Goal: Task Accomplishment & Management: Manage account settings

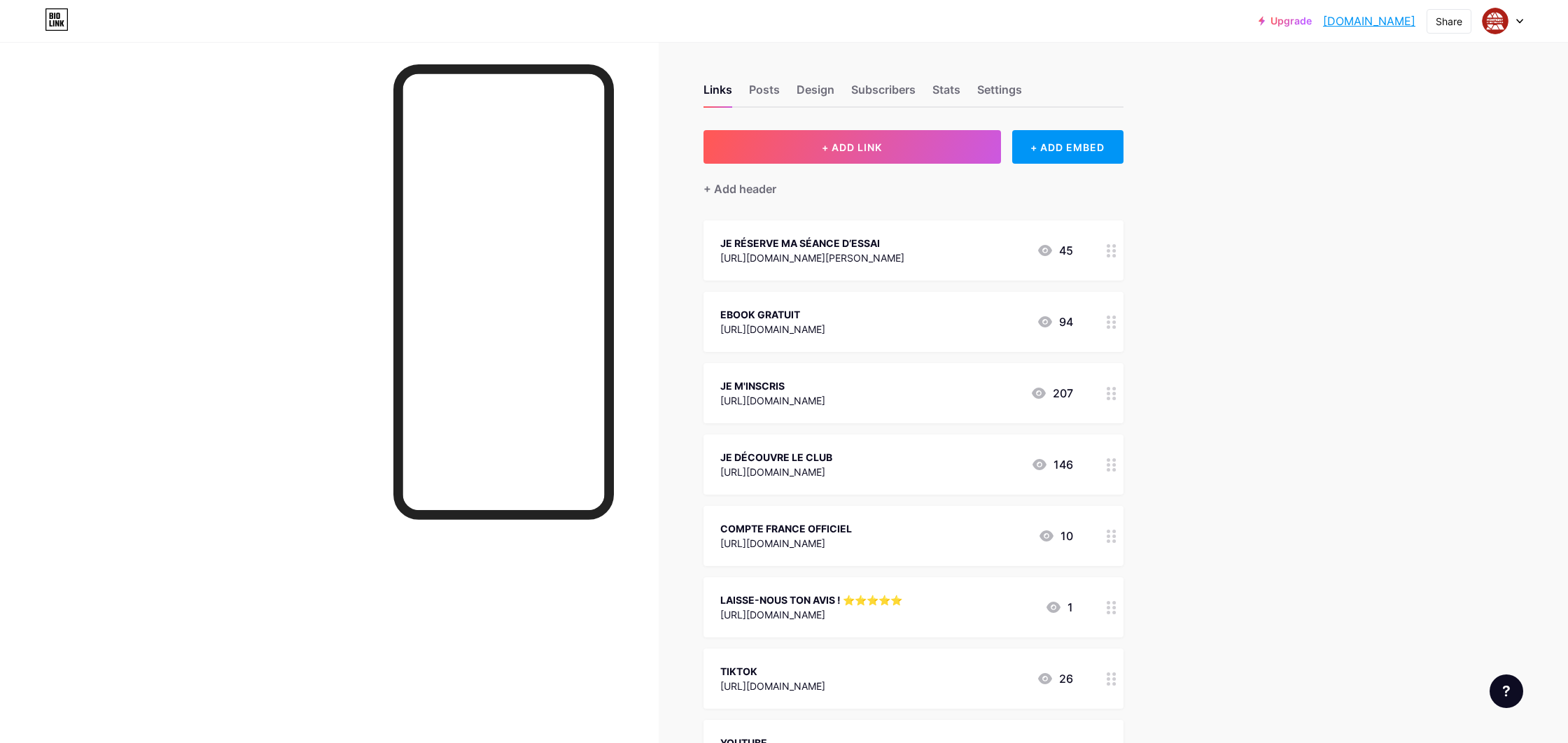
click at [1480, 21] on div "Upgrade onairmontigny.b... [DOMAIN_NAME] Share Switch accounts ON AIR FITNESS M…" at bounding box center [1390, 21] width 264 height 26
drag, startPoint x: 1483, startPoint y: 21, endPoint x: 1474, endPoint y: 43, distance: 23.8
click at [1483, 21] on div at bounding box center [1495, 21] width 26 height 26
click at [1454, 190] on li "Logout" at bounding box center [1436, 196] width 173 height 38
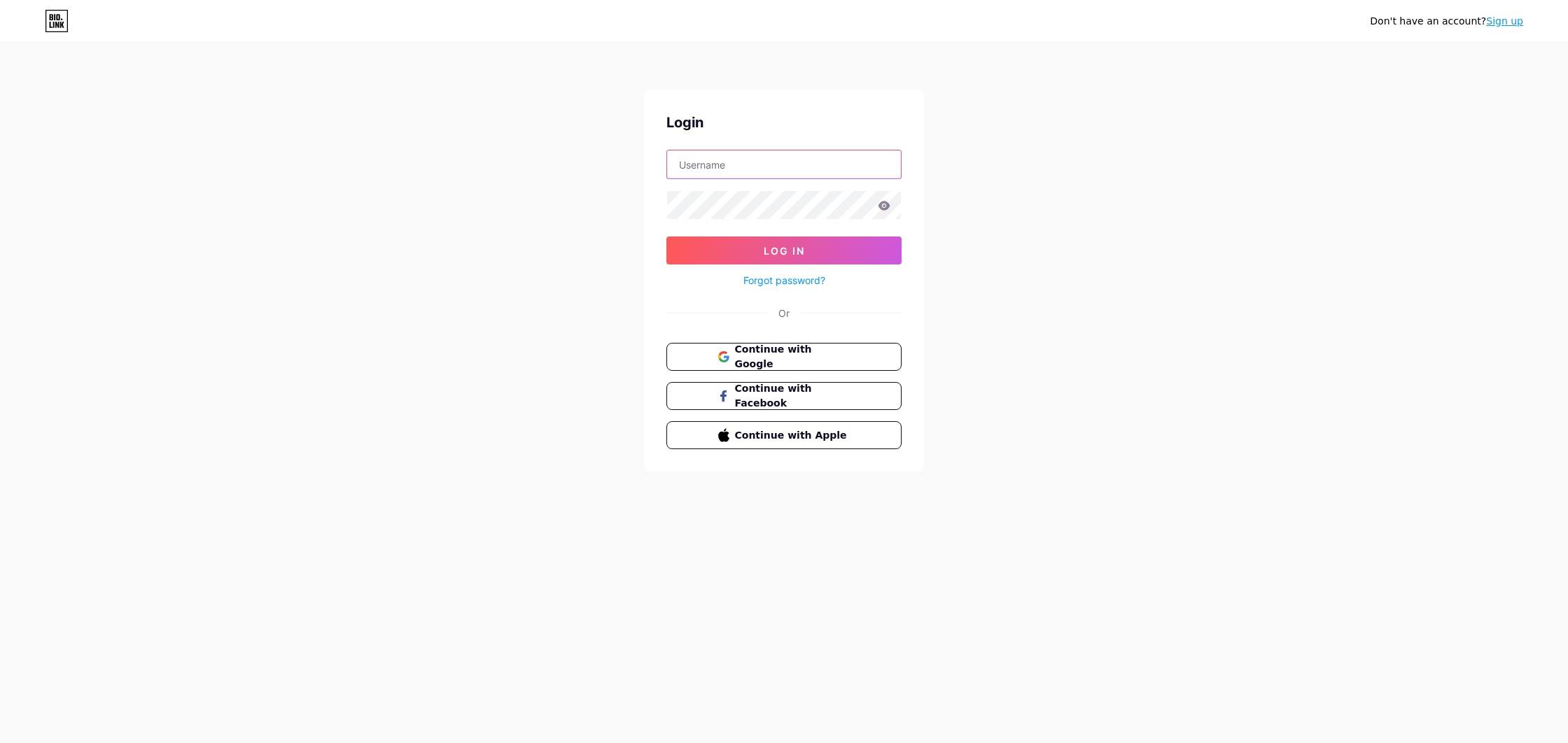
type input "onairulis2"
click at [784, 250] on button "Log In" at bounding box center [784, 251] width 235 height 28
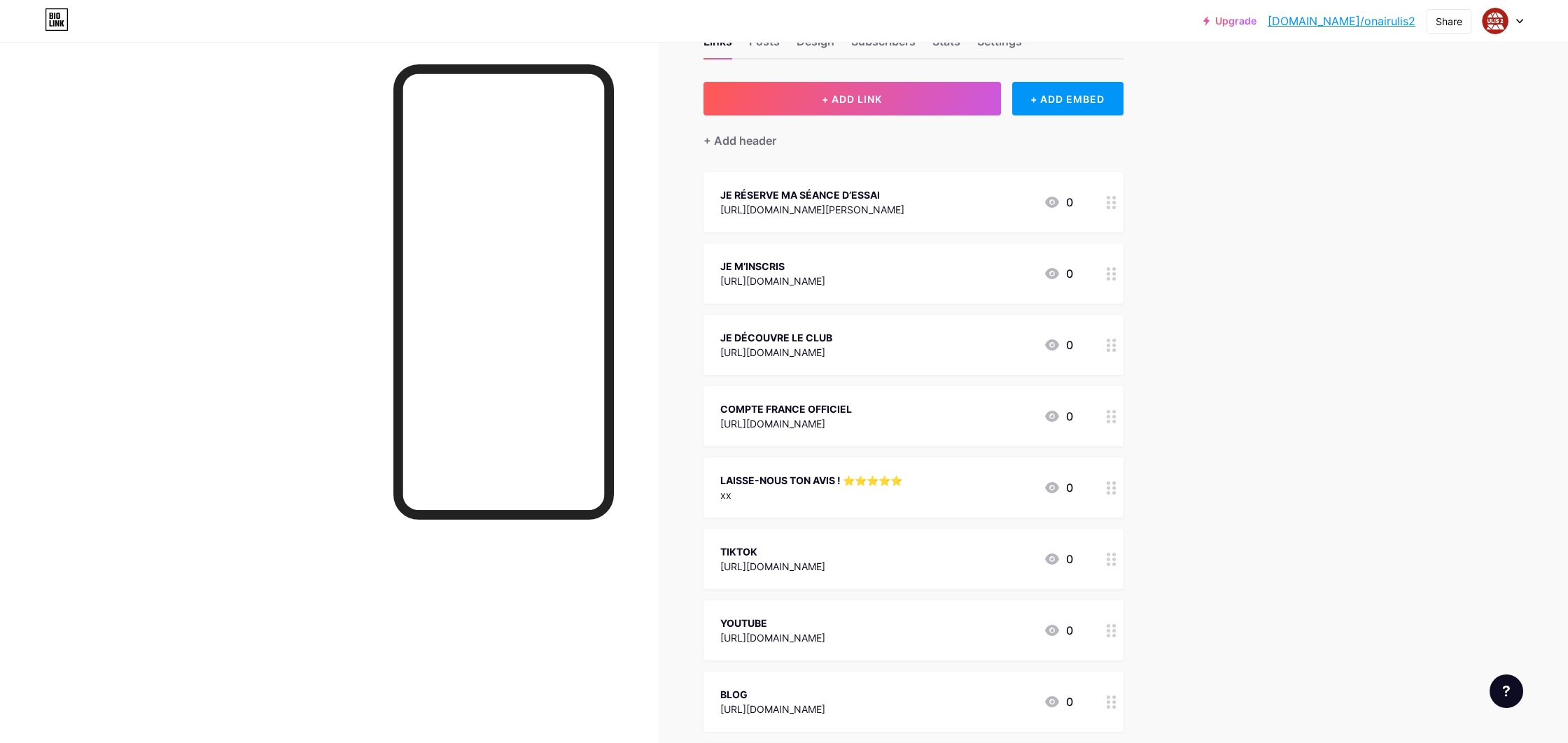
scroll to position [49, 0]
click at [845, 485] on div "LAISSE-NOUS TON AVIS ! ⭐️⭐️⭐️⭐️⭐️" at bounding box center [811, 480] width 182 height 15
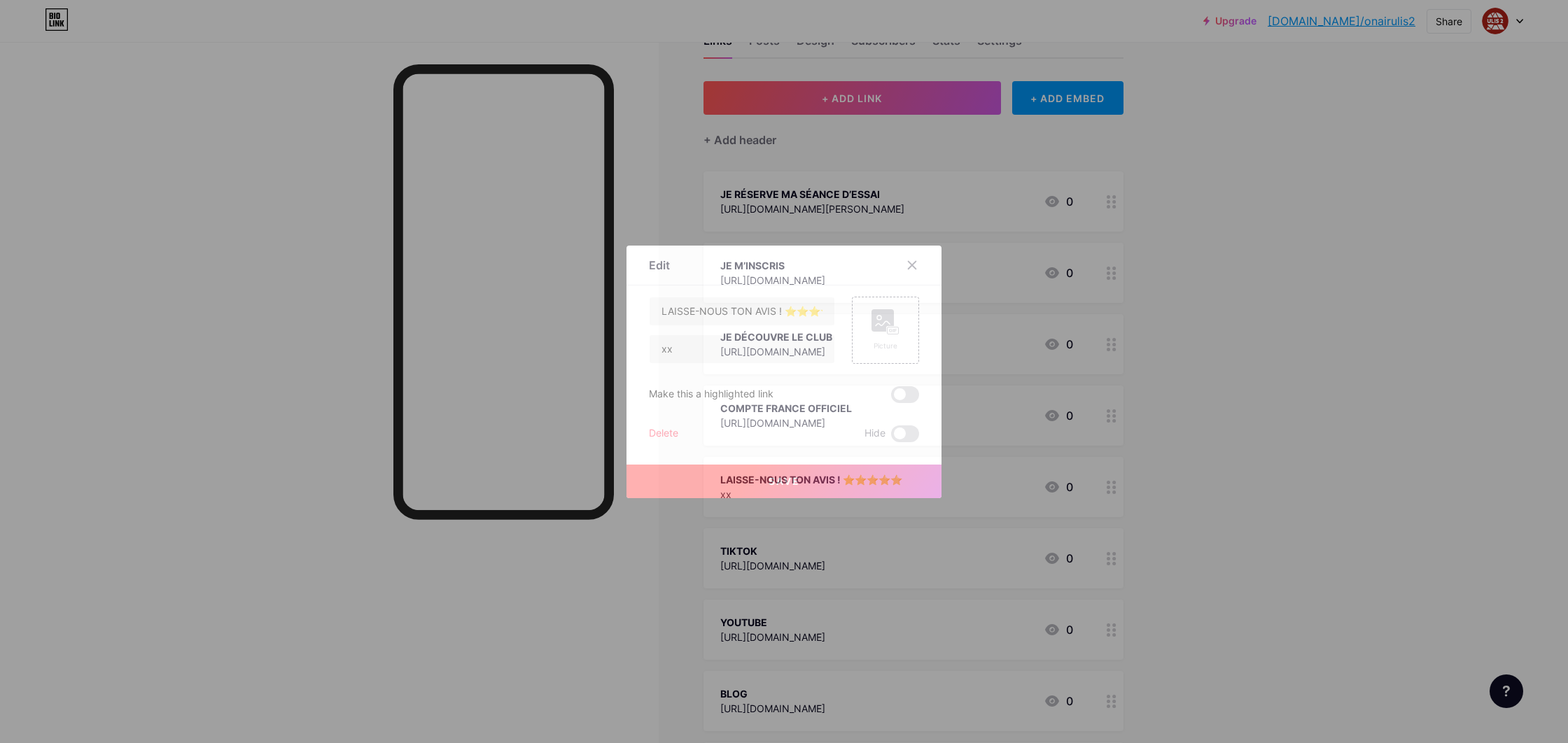
click at [899, 276] on div at bounding box center [920, 265] width 42 height 26
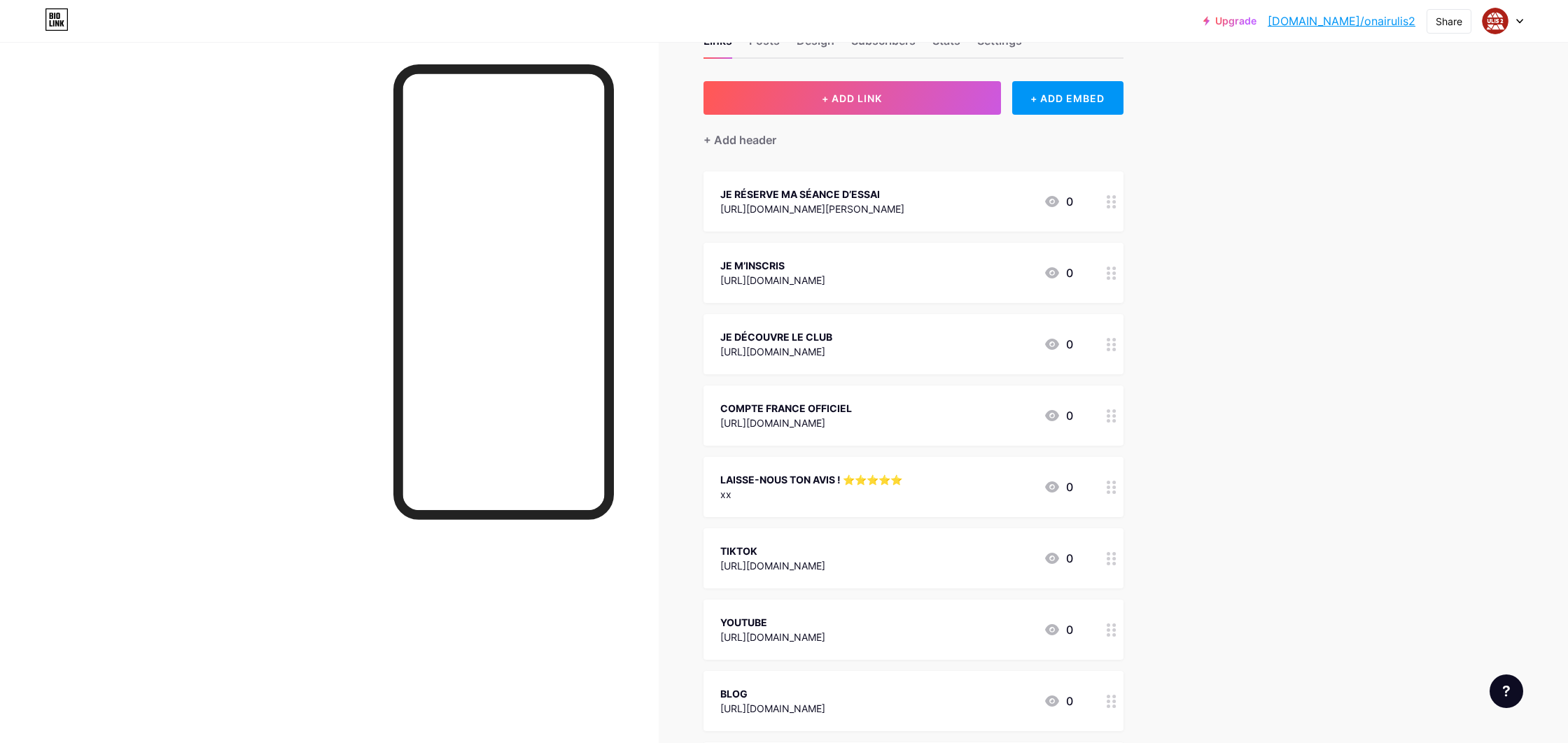
click at [905, 264] on div "JE M’INSCRIS [URL][DOMAIN_NAME] 0" at bounding box center [896, 272] width 353 height 32
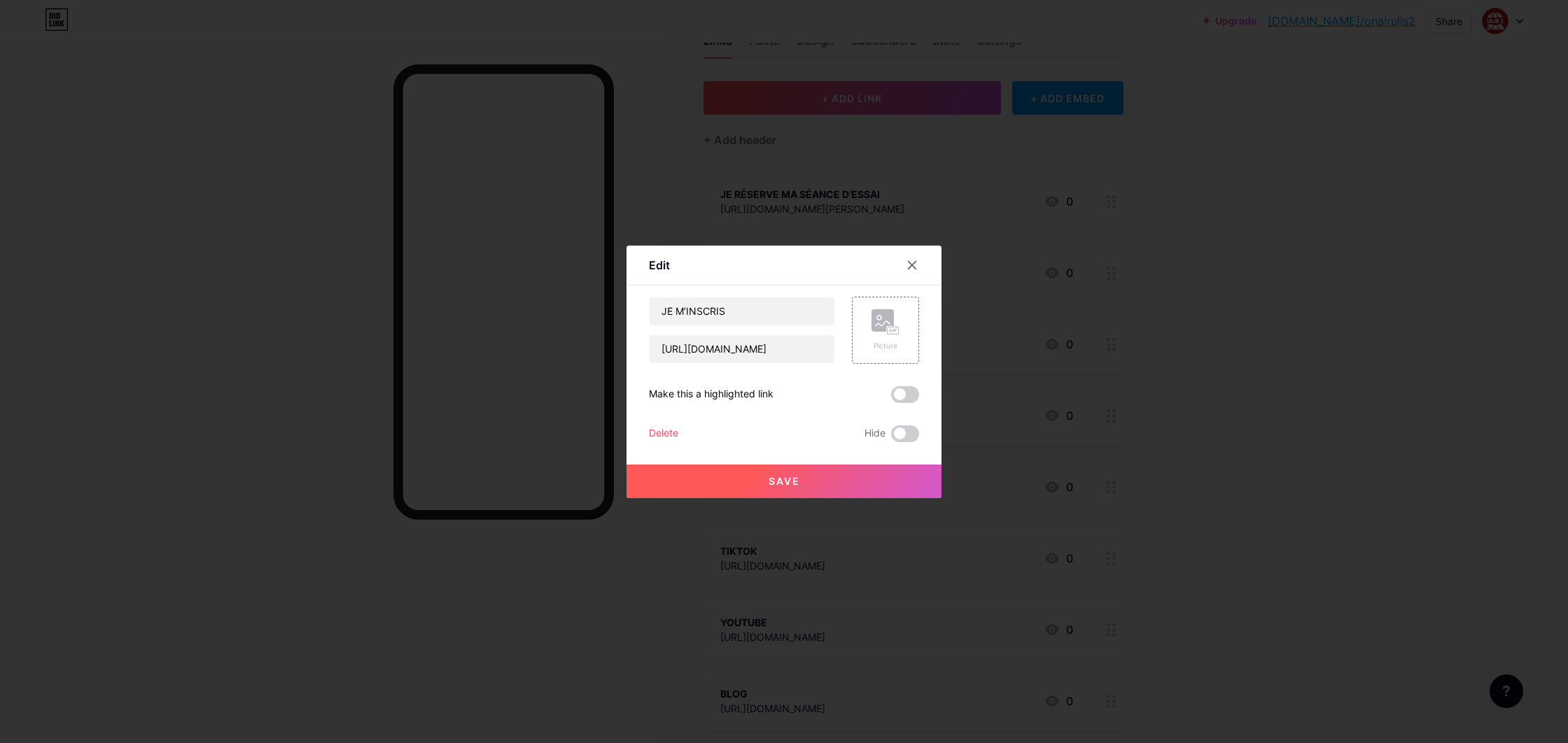
click at [1005, 268] on div at bounding box center [784, 372] width 1568 height 743
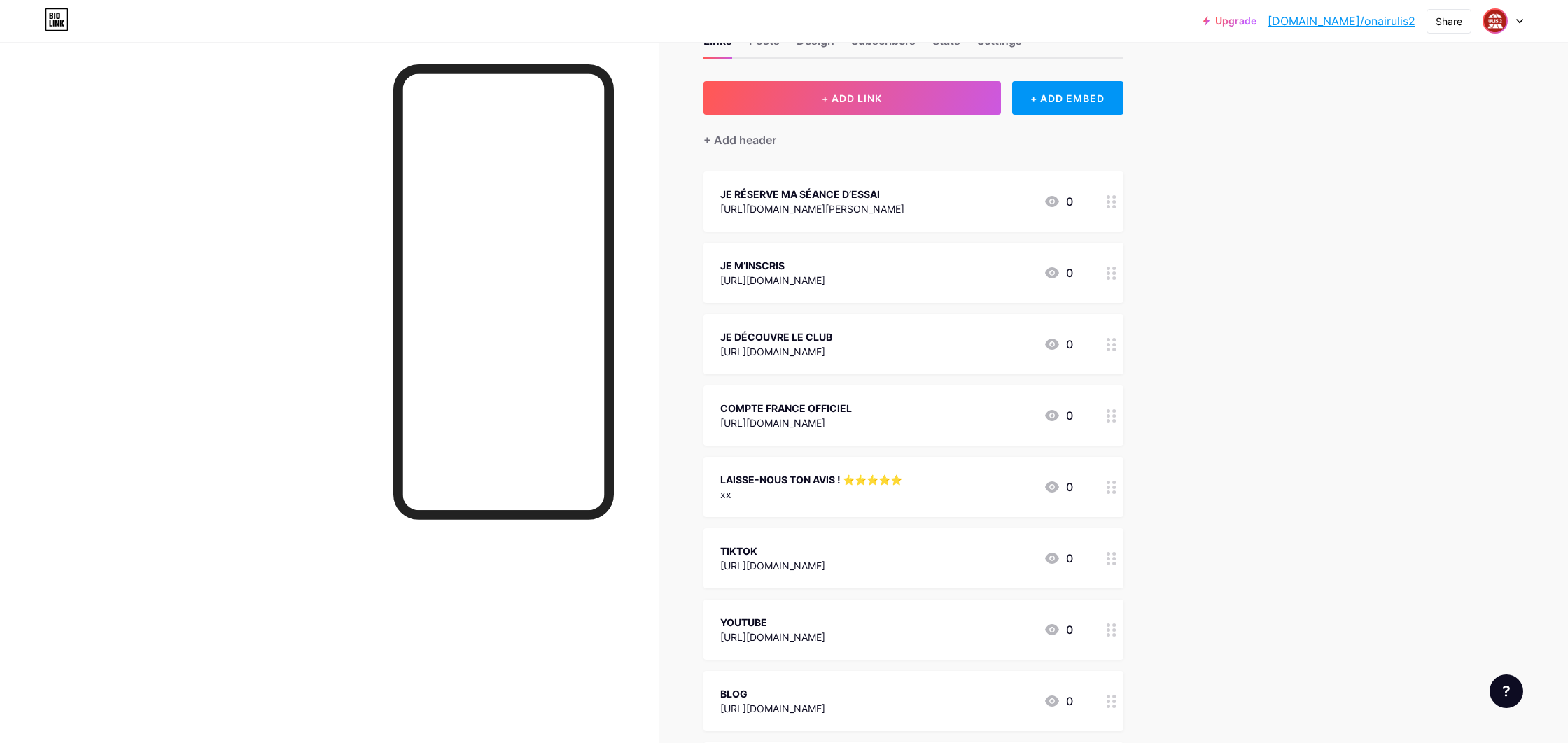
click at [1498, 17] on img at bounding box center [1495, 21] width 22 height 22
click at [1422, 188] on li "Logout" at bounding box center [1436, 196] width 173 height 38
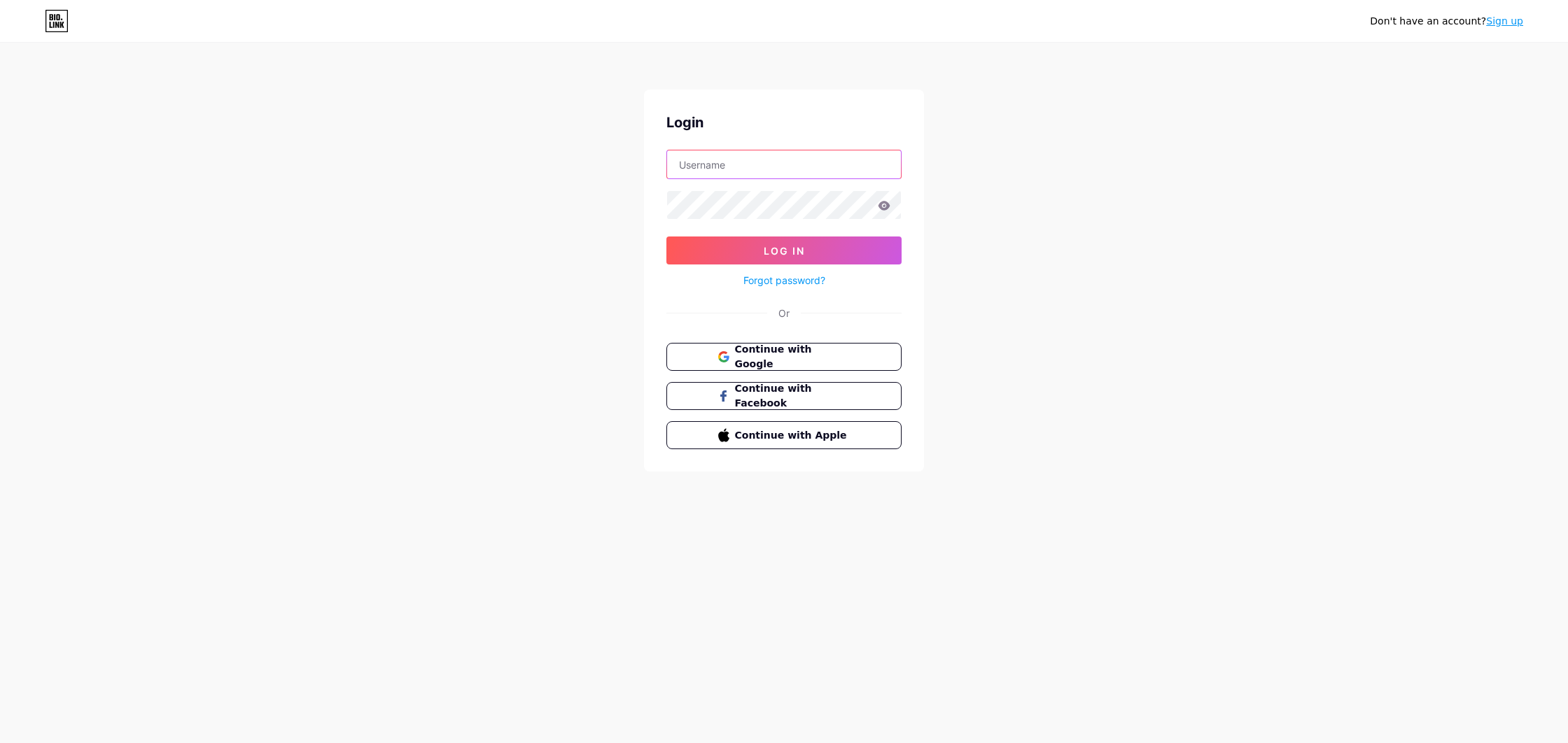
type input "onairblancmesnilsud"
click at [752, 257] on button "Log In" at bounding box center [784, 251] width 235 height 28
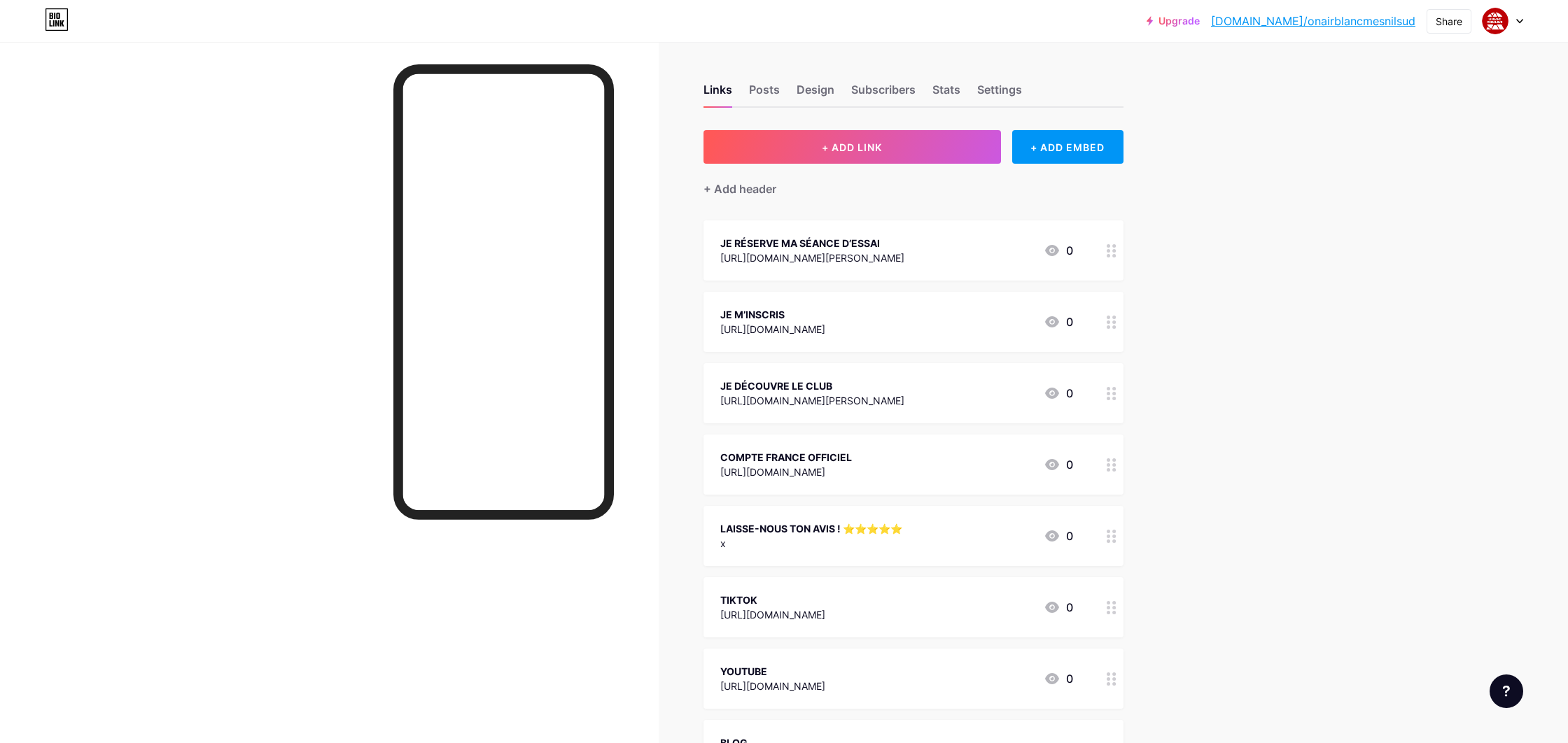
click at [835, 553] on div "LAISSE-NOUS TON AVIS ! ⭐️⭐️⭐️⭐️⭐️ x 0" at bounding box center [913, 536] width 420 height 60
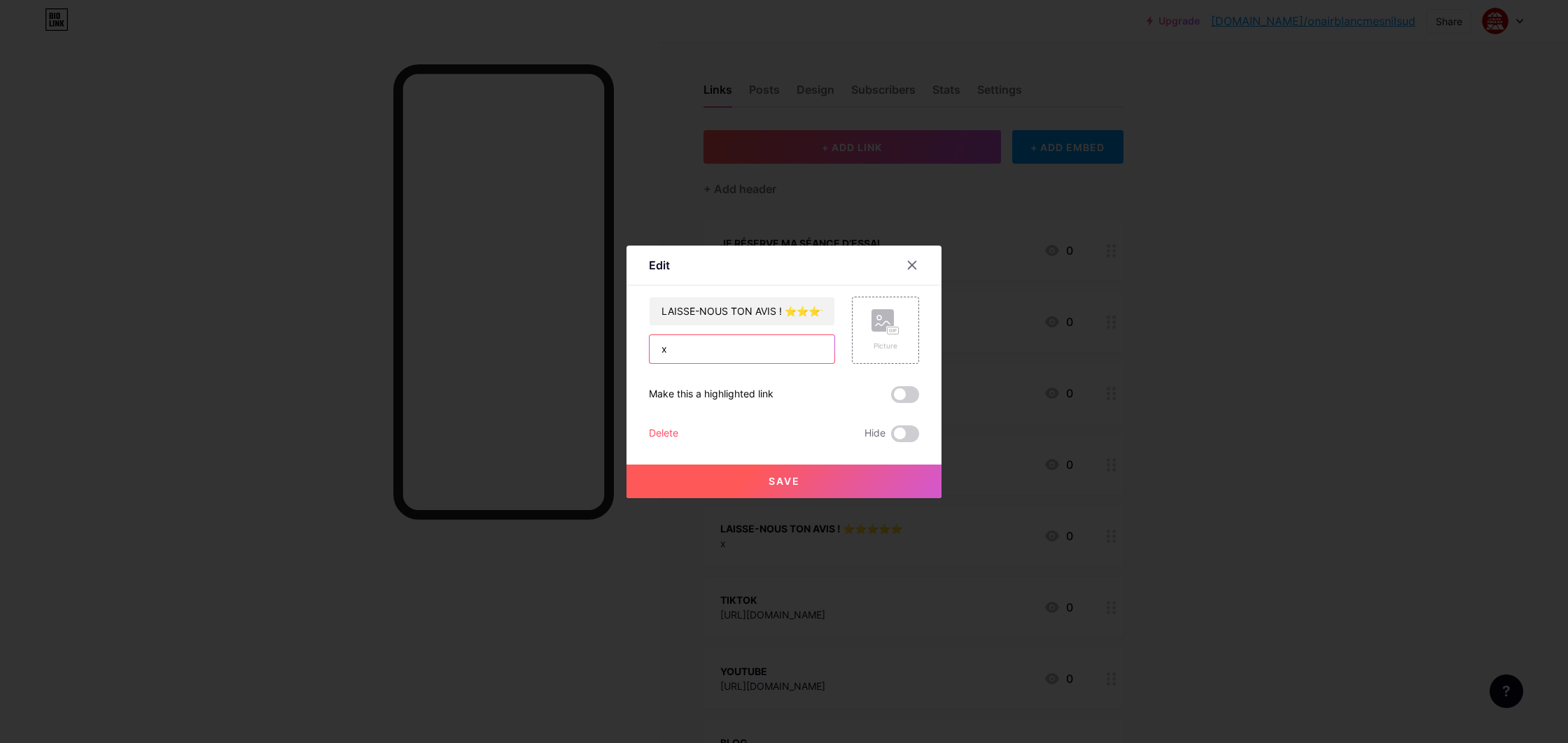
click at [775, 347] on input "x" at bounding box center [742, 349] width 185 height 28
paste input "[URL][DOMAIN_NAME]"
type input "[URL][DOMAIN_NAME]"
click at [770, 491] on button "Save" at bounding box center [784, 481] width 315 height 34
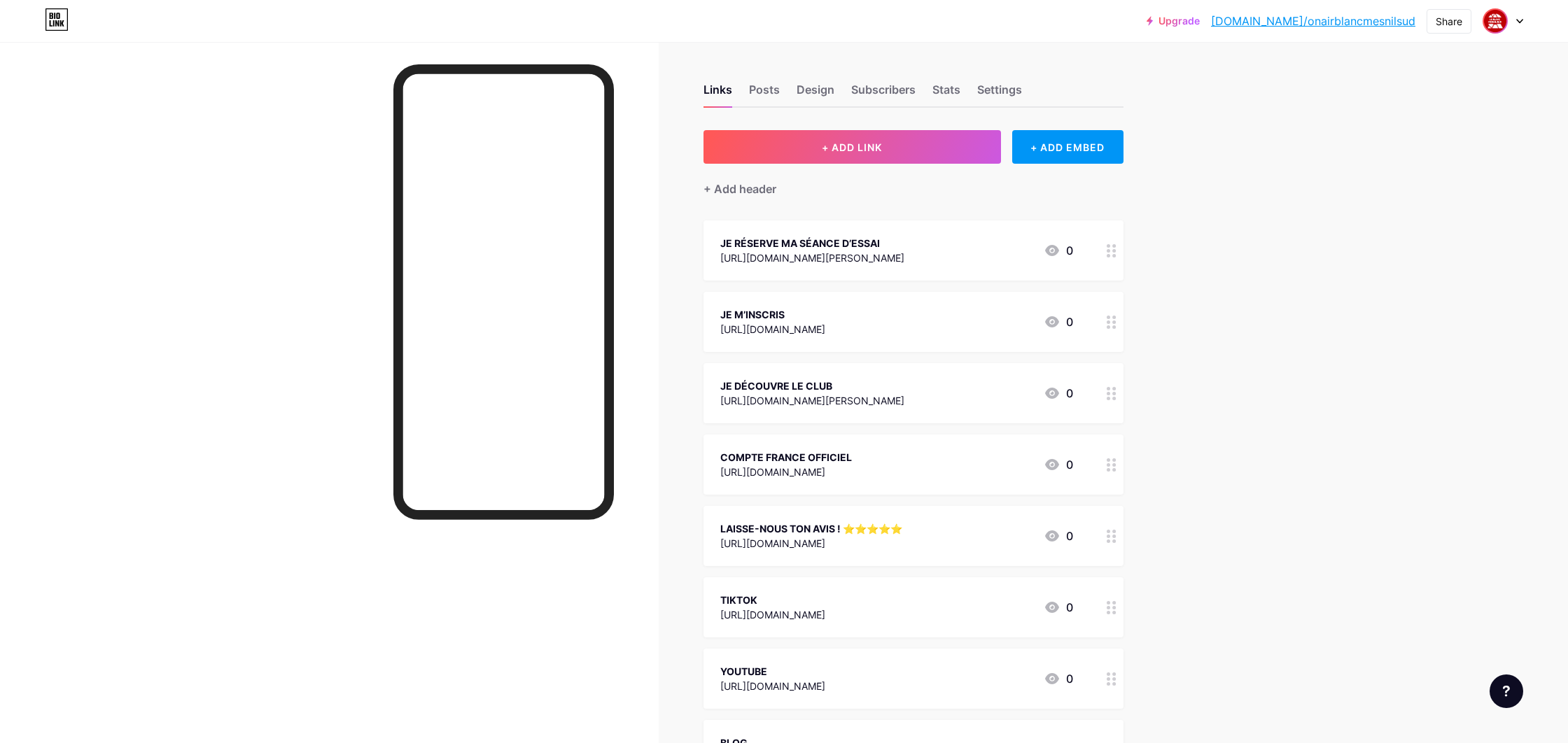
click at [1504, 12] on span at bounding box center [1495, 21] width 22 height 22
click at [1442, 188] on li "Logout" at bounding box center [1436, 196] width 173 height 38
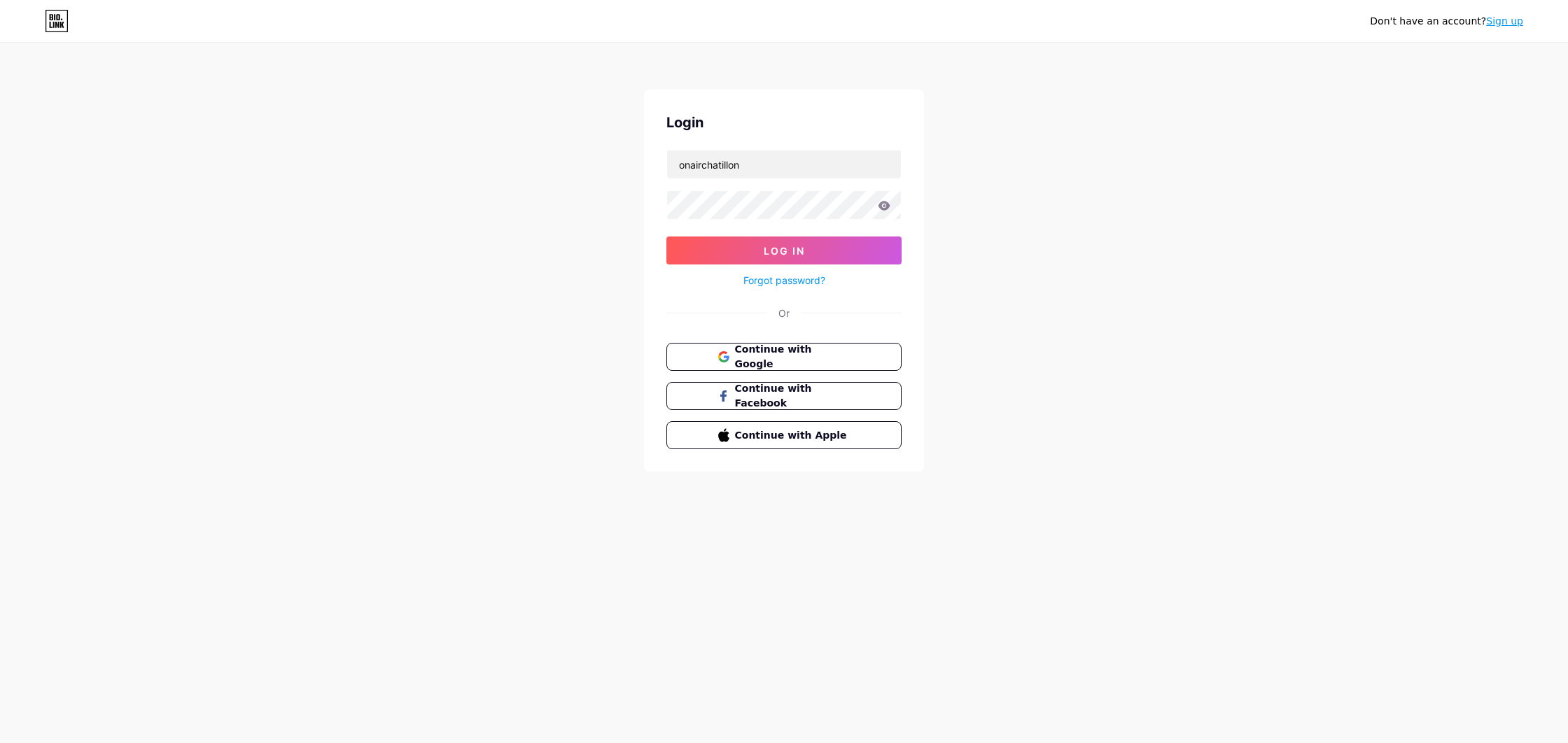
type input "onairchatillon"
click at [784, 250] on button "Log In" at bounding box center [784, 251] width 235 height 28
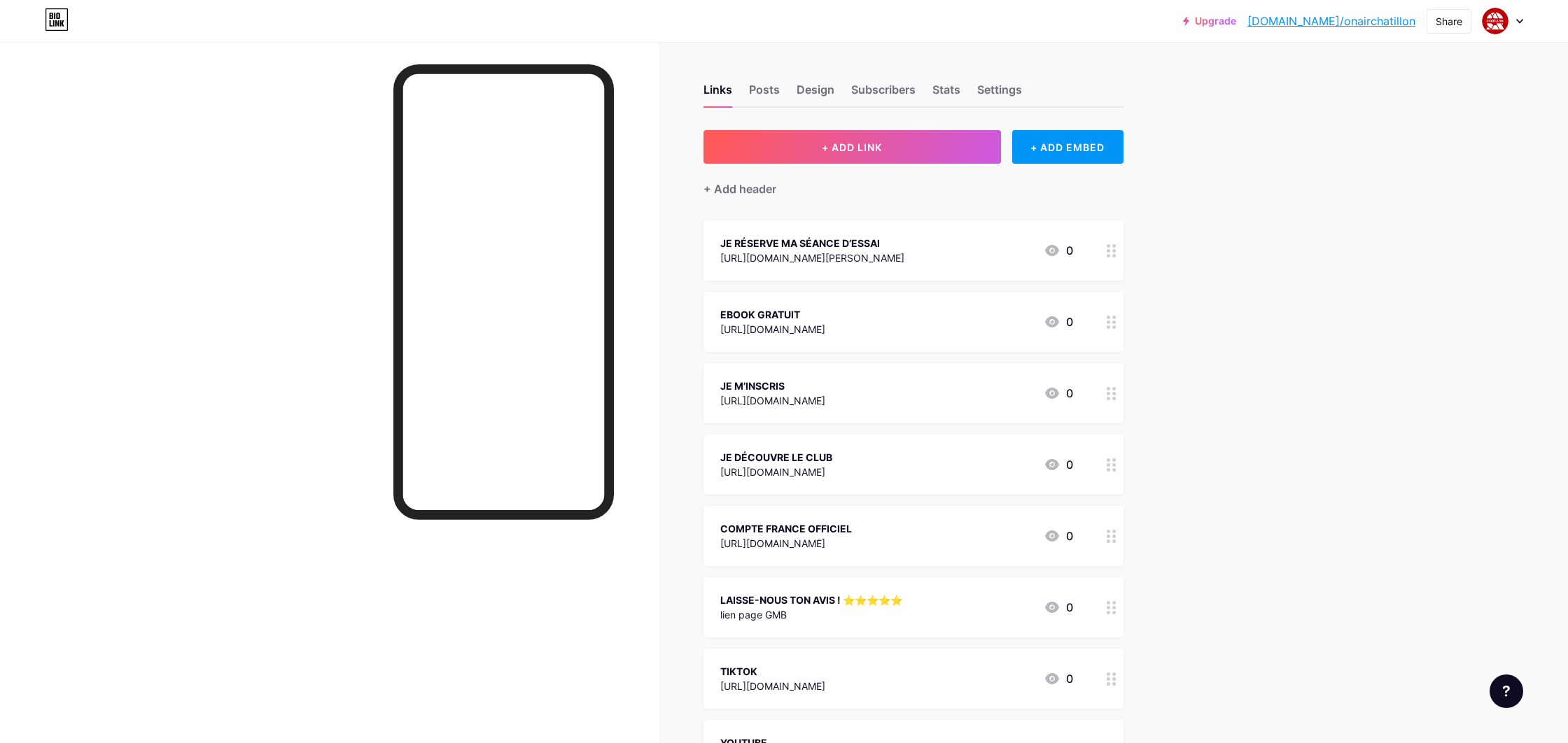
click at [827, 603] on div "LAISSE-NOUS TON AVIS ! ⭐️⭐️⭐️⭐️⭐️" at bounding box center [811, 600] width 182 height 15
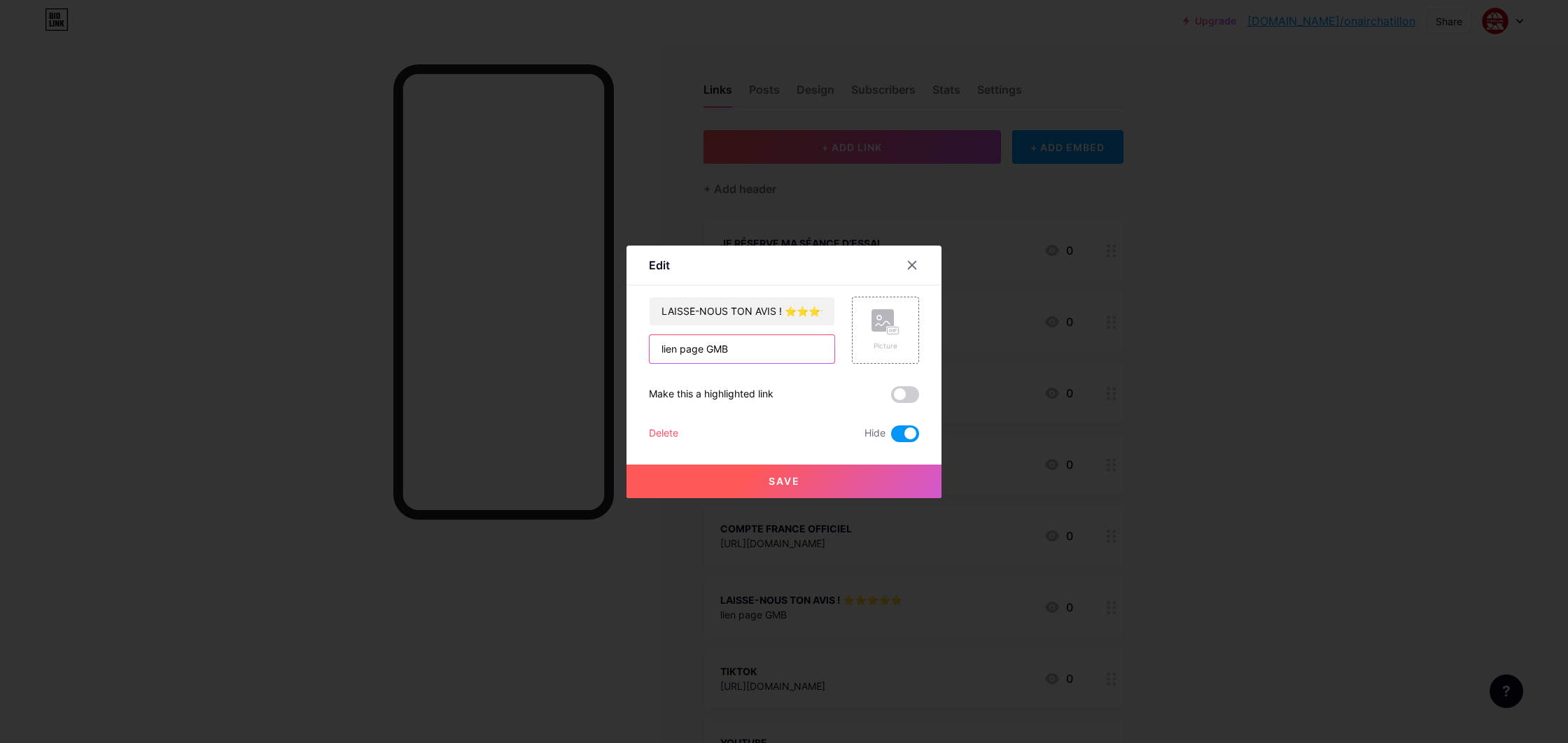
click at [767, 339] on input "lien page GMB" at bounding box center [742, 349] width 185 height 28
click at [767, 340] on input "lien page GMB" at bounding box center [742, 349] width 185 height 28
paste input "[URL][DOMAIN_NAME]"
type input "[URL][DOMAIN_NAME]"
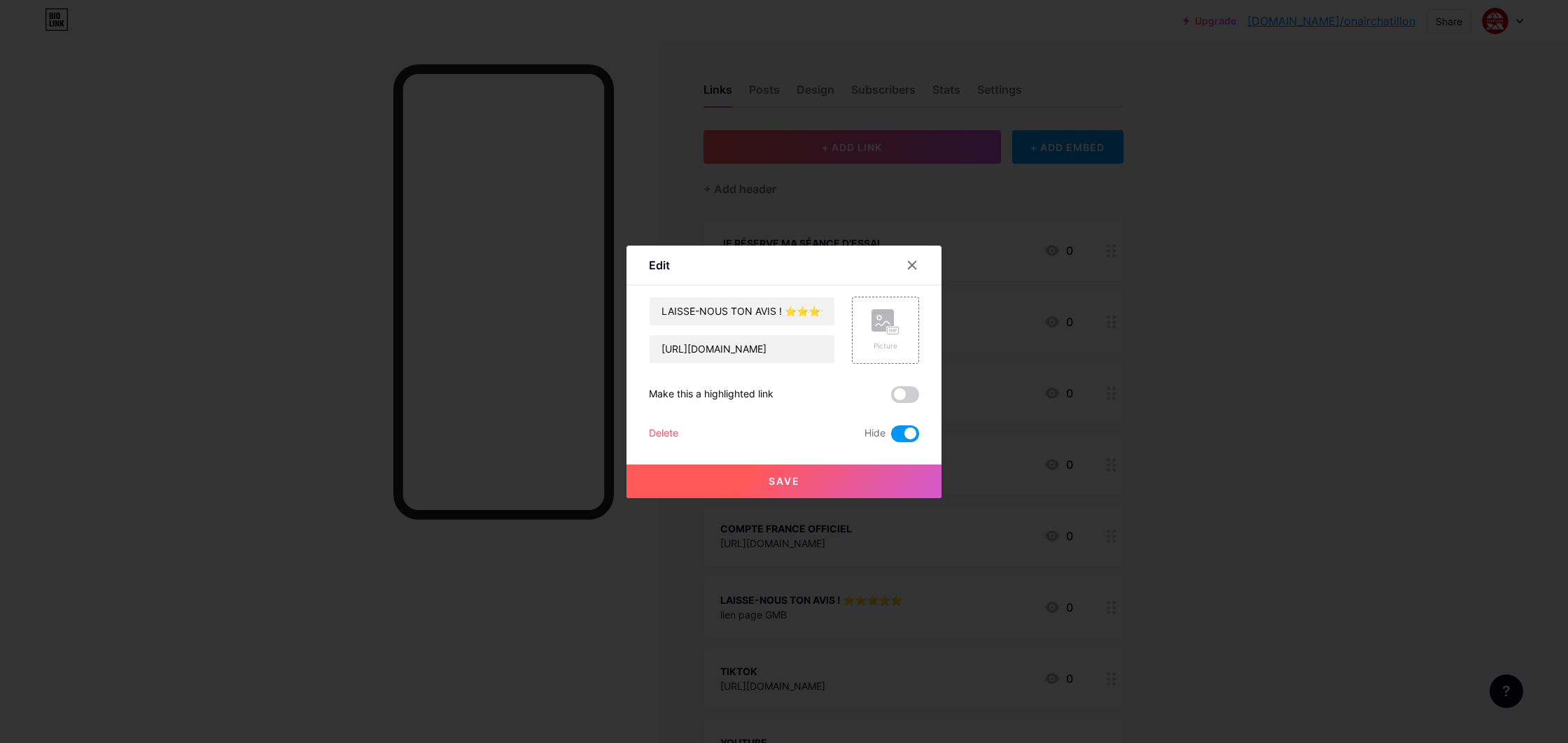
click at [903, 423] on div "LAISSE-NOUS TON AVIS ! ⭐️⭐️⭐️⭐️⭐️ [URL][DOMAIN_NAME] Picture Make this a highli…" at bounding box center [784, 369] width 270 height 145
drag, startPoint x: 904, startPoint y: 431, endPoint x: 894, endPoint y: 455, distance: 26.0
click at [904, 431] on span at bounding box center [905, 433] width 28 height 17
click at [891, 438] on input "checkbox" at bounding box center [891, 438] width 0 height 0
click at [885, 479] on button "Save" at bounding box center [784, 481] width 315 height 34
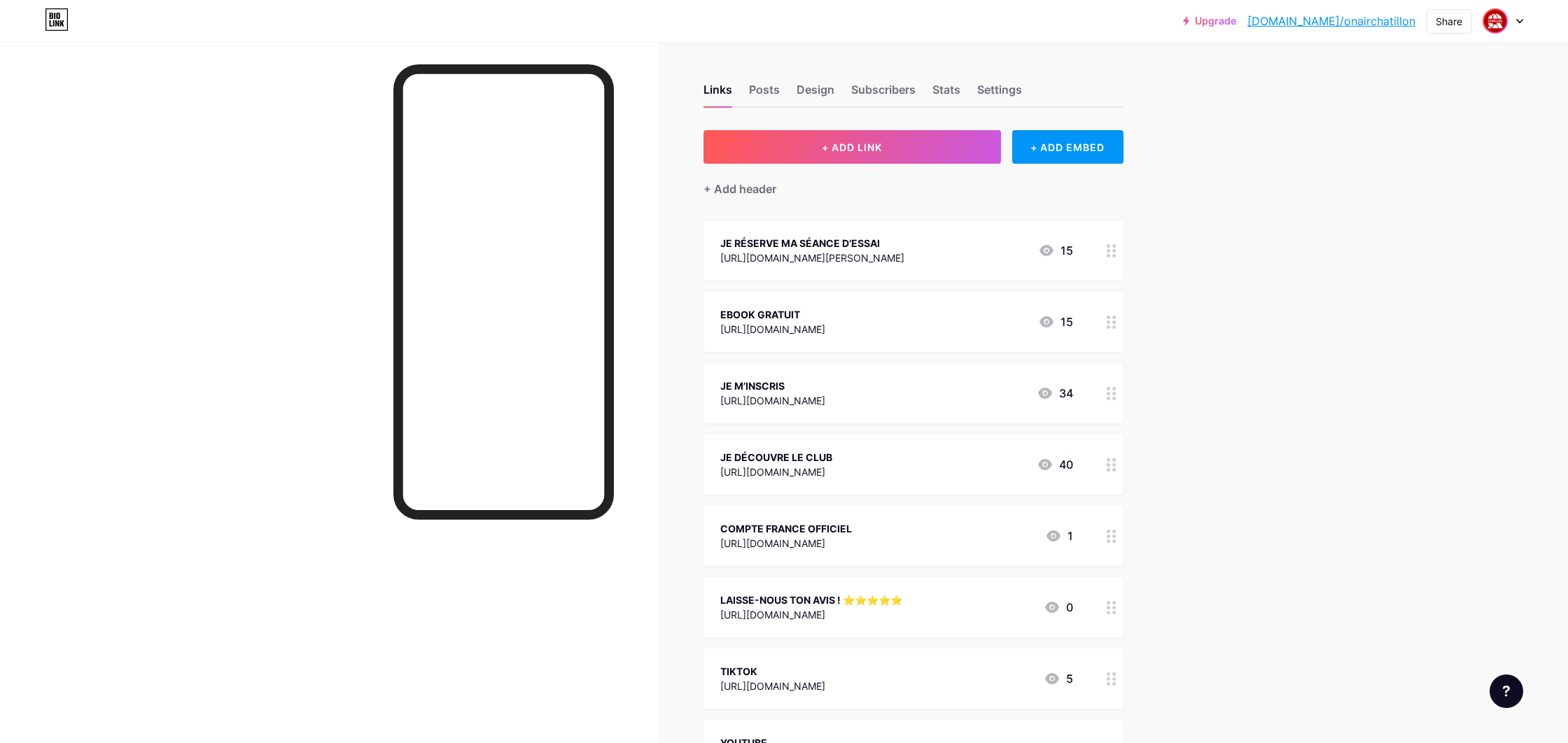
click at [1500, 21] on img at bounding box center [1495, 21] width 22 height 22
click at [1437, 196] on li "Logout" at bounding box center [1436, 196] width 173 height 38
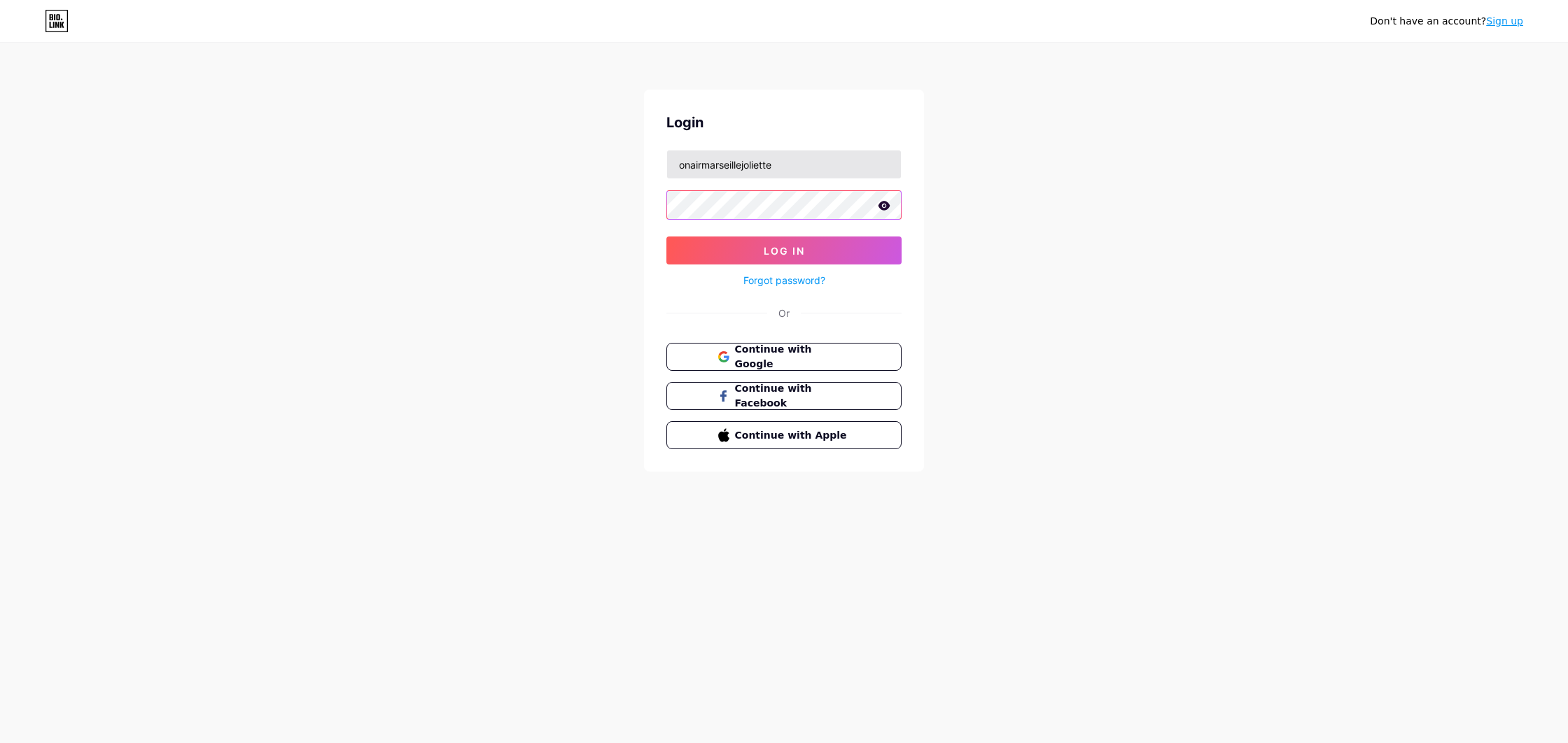
click at [784, 250] on button "Log In" at bounding box center [784, 251] width 235 height 28
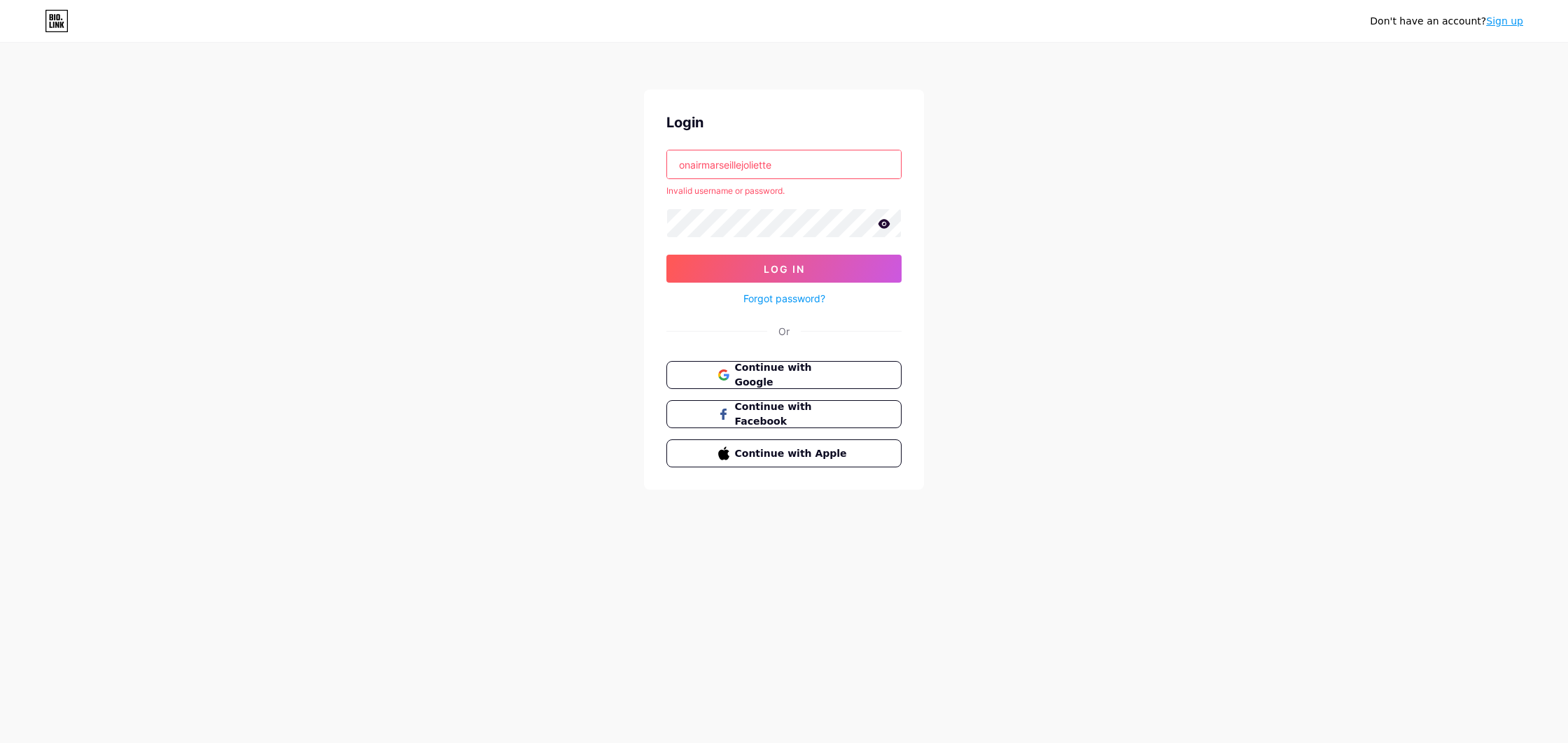
click at [789, 168] on input "onairmarseillejoliette" at bounding box center [784, 164] width 234 height 28
type input "onairmarseille"
click at [784, 255] on button "Log In" at bounding box center [784, 269] width 235 height 28
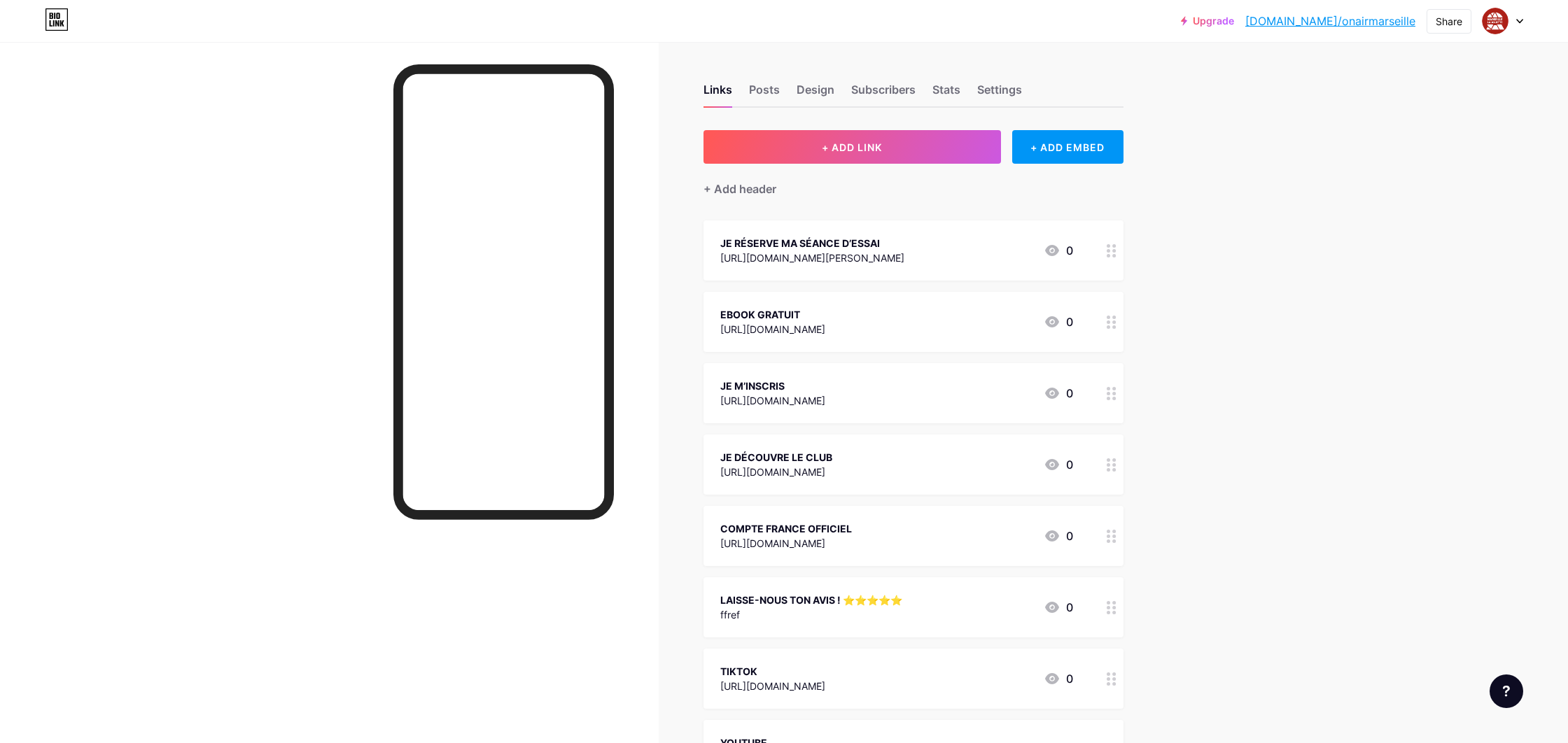
click at [955, 598] on div "LAISSE-NOUS TON AVIS ! ⭐️⭐️⭐️⭐️⭐️ ffref 0" at bounding box center [896, 607] width 353 height 32
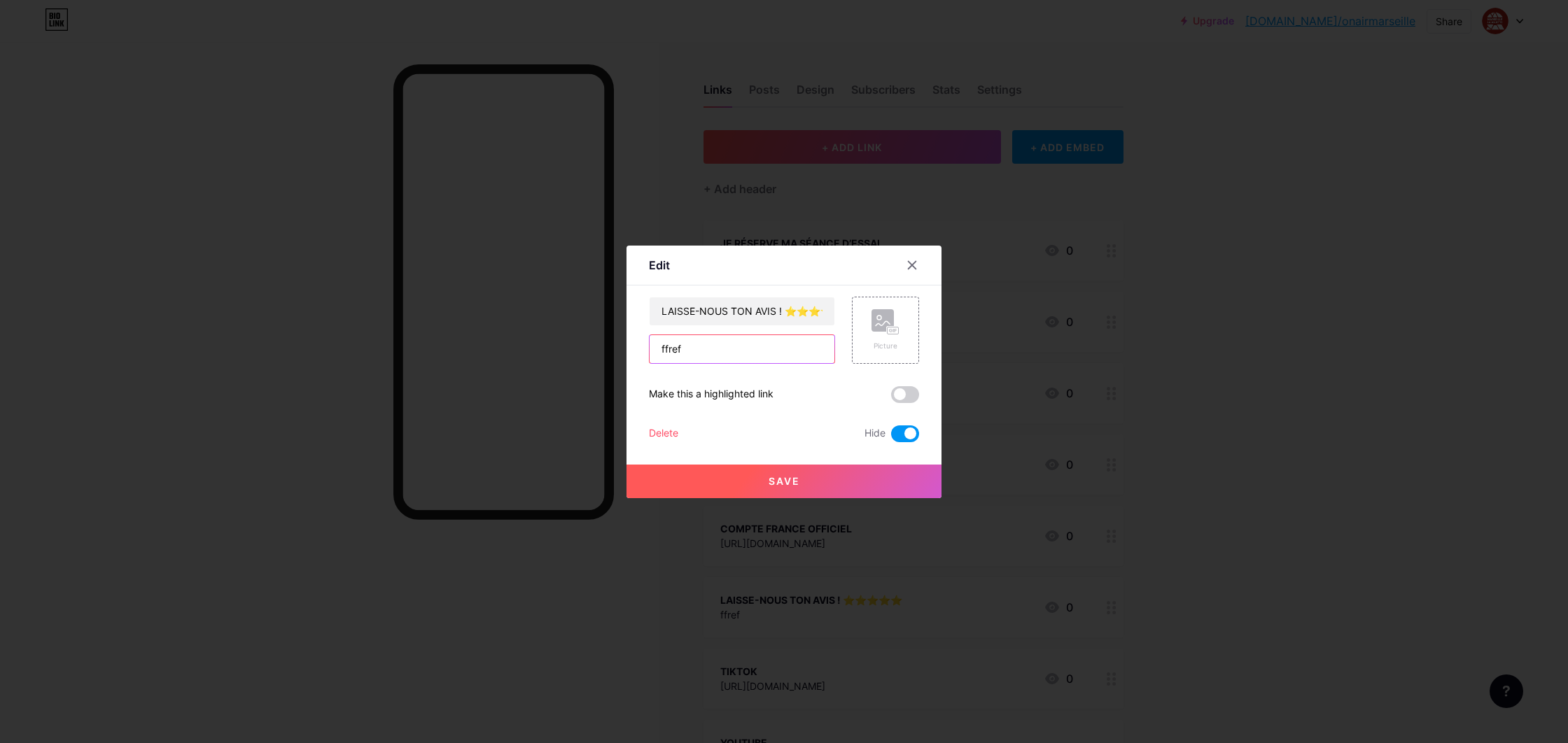
click at [784, 344] on input "ffref" at bounding box center [742, 349] width 185 height 28
paste input "[URL][DOMAIN_NAME]"
type input "[URL][DOMAIN_NAME]"
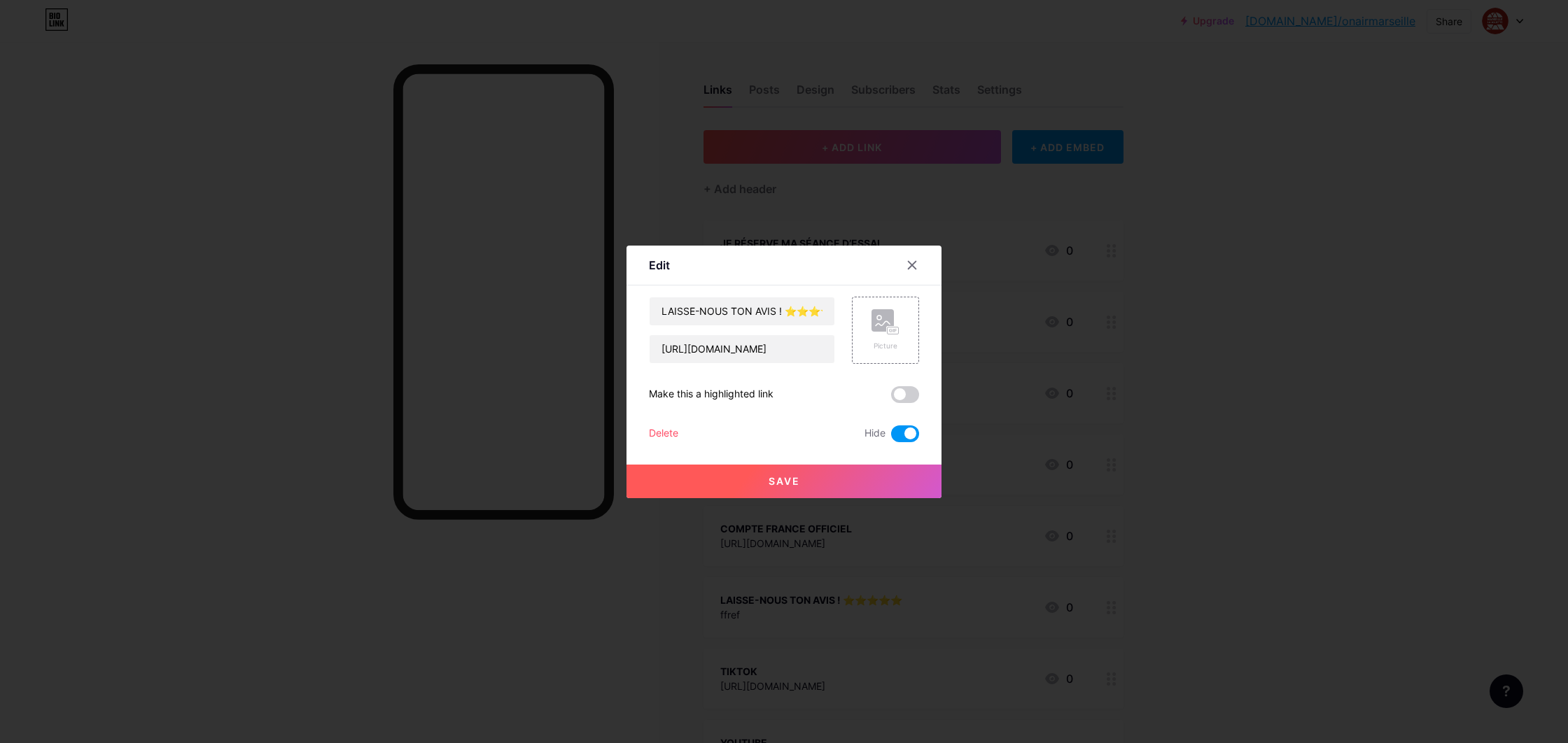
drag, startPoint x: 901, startPoint y: 431, endPoint x: 847, endPoint y: 485, distance: 76.4
click at [900, 431] on span at bounding box center [905, 433] width 28 height 17
click at [891, 438] on input "checkbox" at bounding box center [891, 438] width 0 height 0
click at [845, 487] on button "Save" at bounding box center [784, 481] width 315 height 34
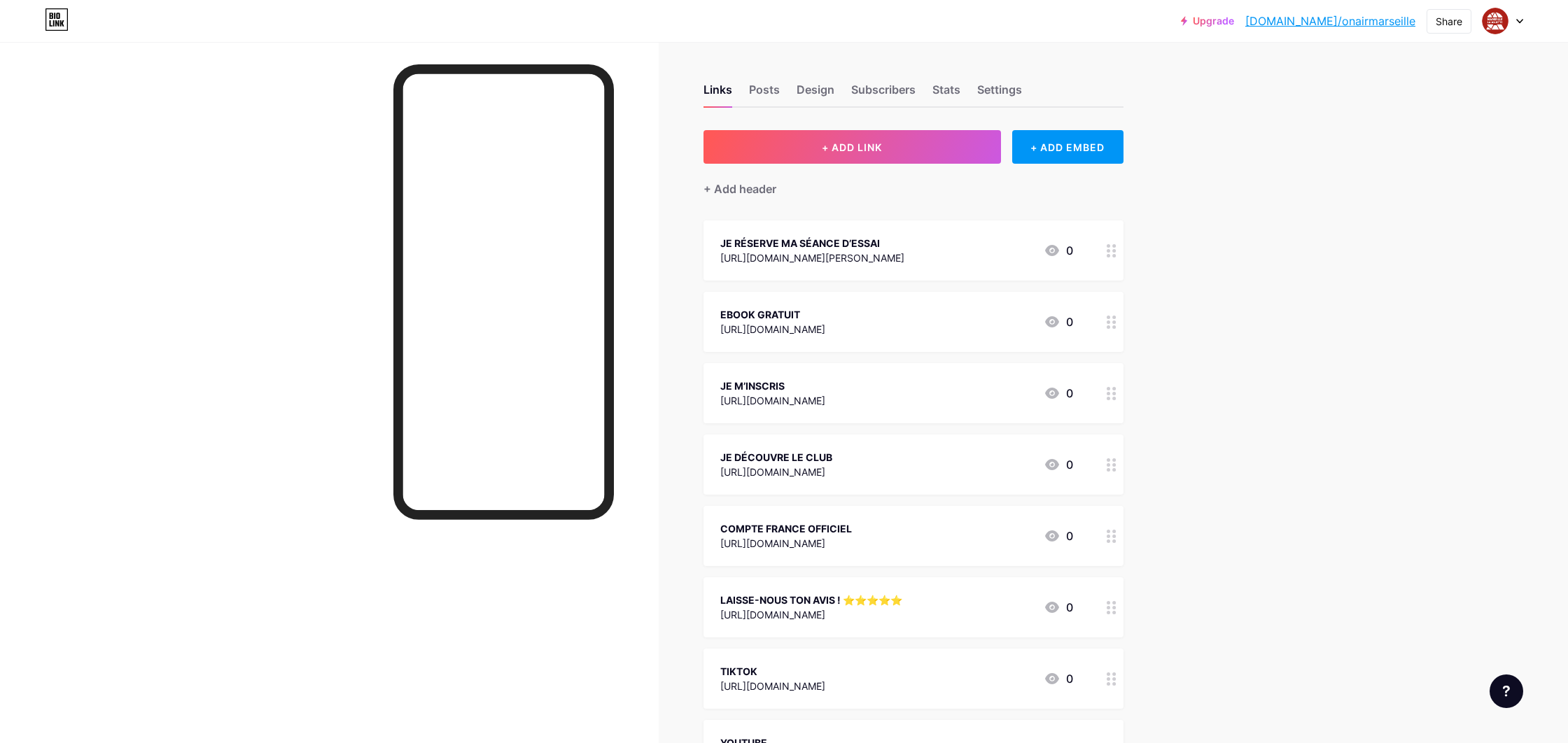
click at [1364, 27] on link "[DOMAIN_NAME]/onairmarseille" at bounding box center [1330, 21] width 170 height 17
drag, startPoint x: 1513, startPoint y: 21, endPoint x: 1512, endPoint y: 32, distance: 11.0
click at [1513, 21] on div at bounding box center [1503, 21] width 40 height 26
click at [1460, 191] on li "Logout" at bounding box center [1436, 196] width 173 height 38
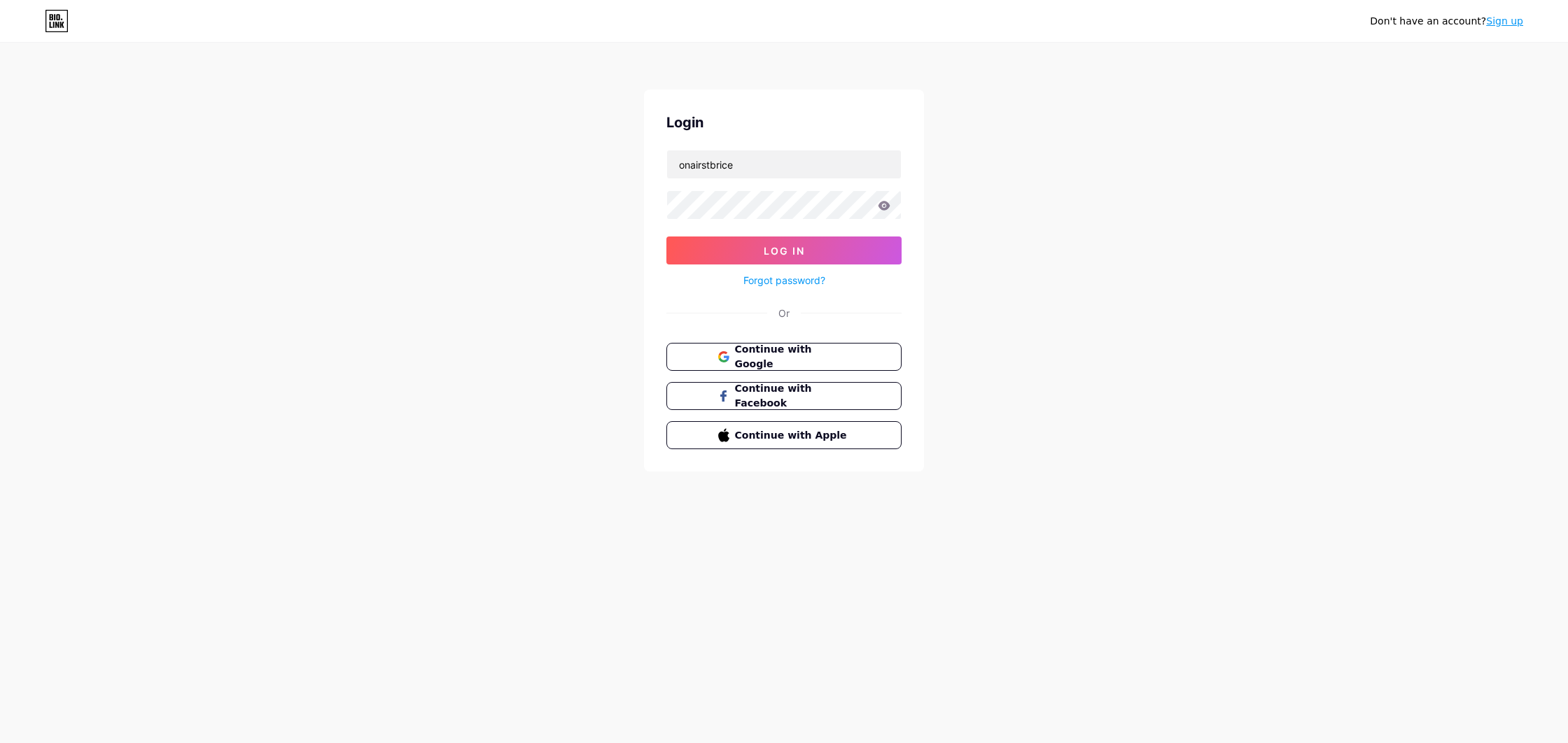
type input "onairstbrice"
click at [886, 206] on icon at bounding box center [884, 205] width 12 height 9
click at [791, 254] on span "Log In" at bounding box center [784, 251] width 41 height 12
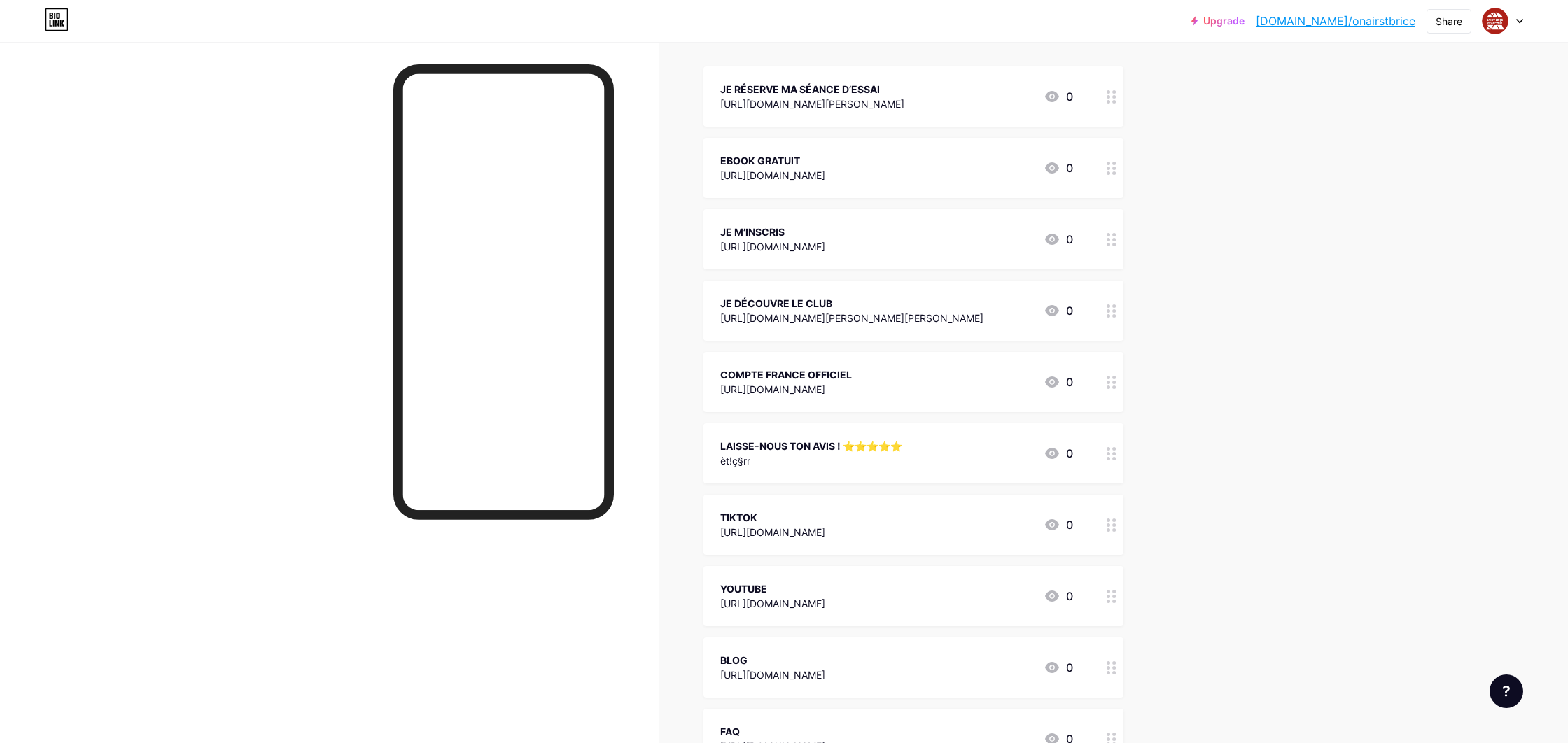
scroll to position [179, 0]
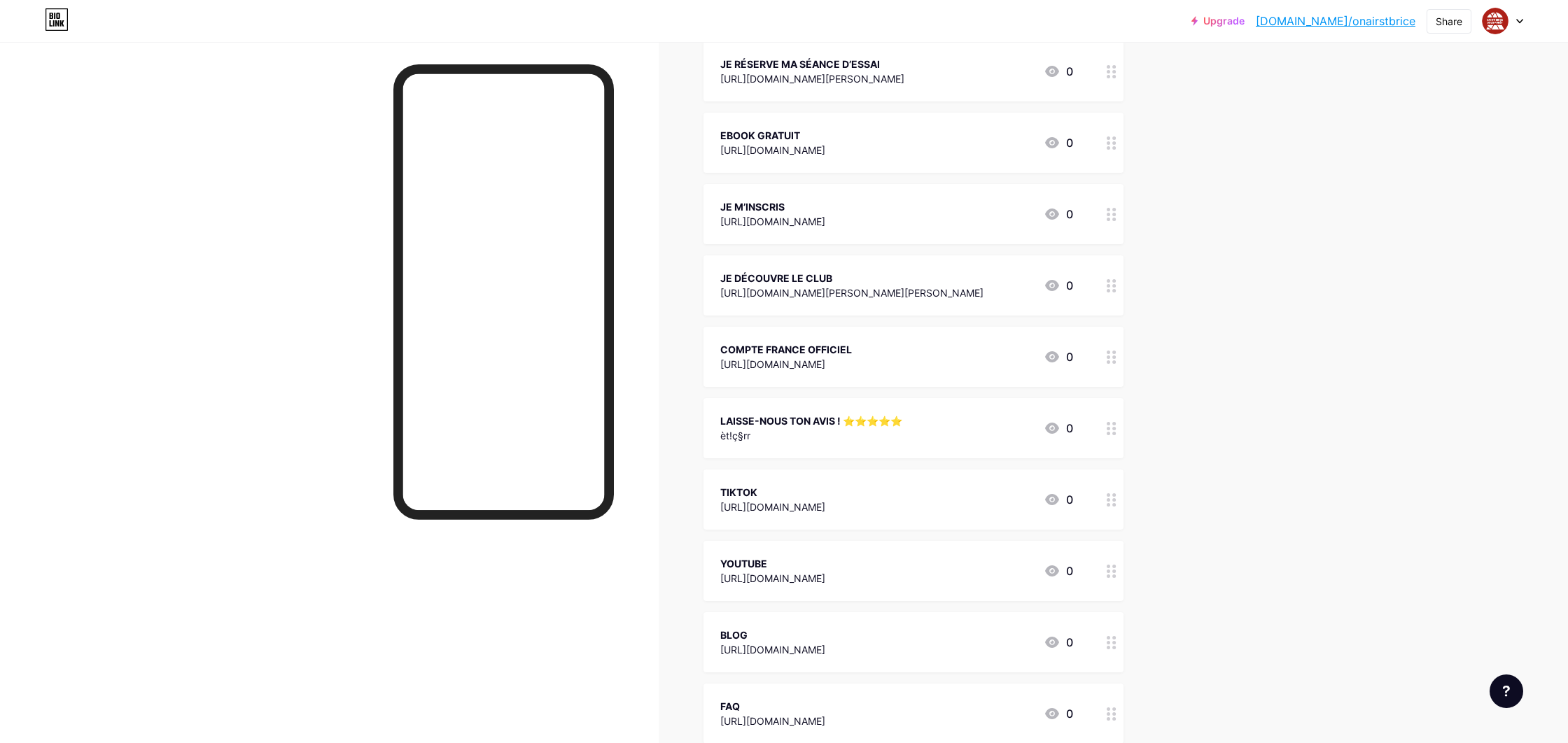
click at [819, 427] on div "LAISSE-NOUS TON AVIS ! ⭐️⭐️⭐️⭐️⭐️" at bounding box center [811, 421] width 182 height 15
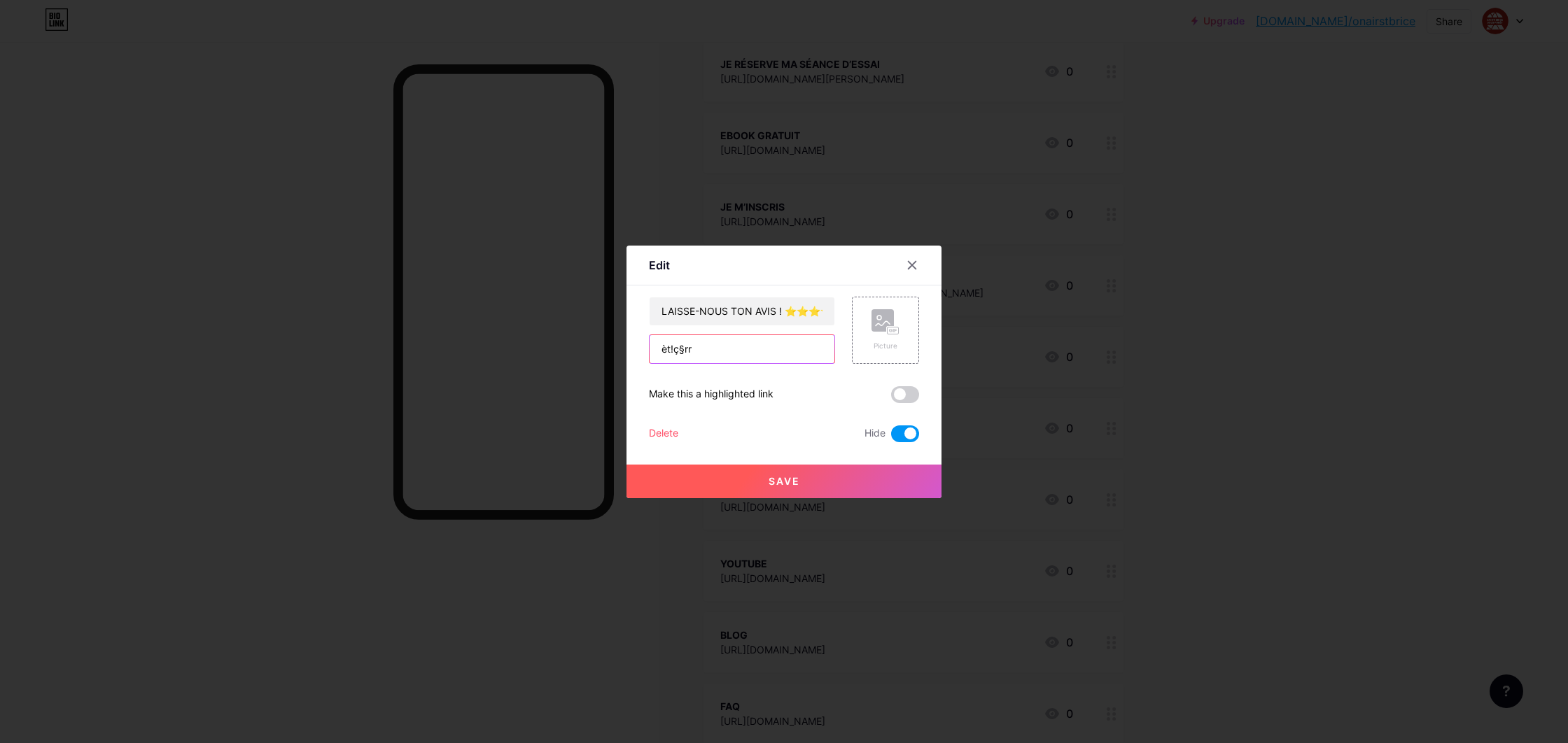
click at [776, 358] on input "èt!ç§rr" at bounding box center [742, 349] width 185 height 28
paste input "[URL][DOMAIN_NAME]"
type input "[URL][DOMAIN_NAME]"
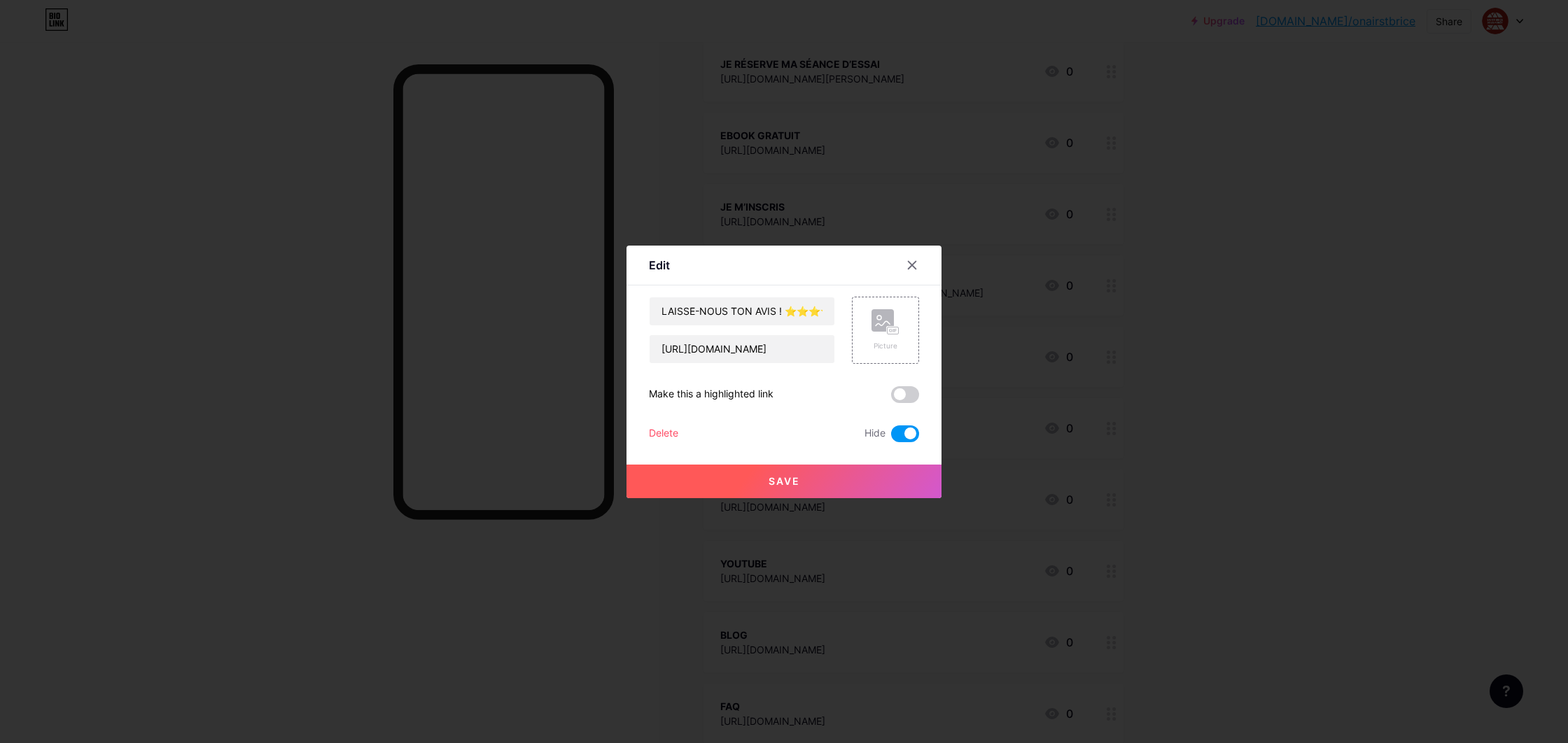
drag, startPoint x: 903, startPoint y: 433, endPoint x: 863, endPoint y: 471, distance: 55.2
click at [903, 433] on span at bounding box center [905, 433] width 28 height 17
click at [891, 438] on input "checkbox" at bounding box center [891, 438] width 0 height 0
click at [859, 475] on button "Save" at bounding box center [784, 481] width 315 height 34
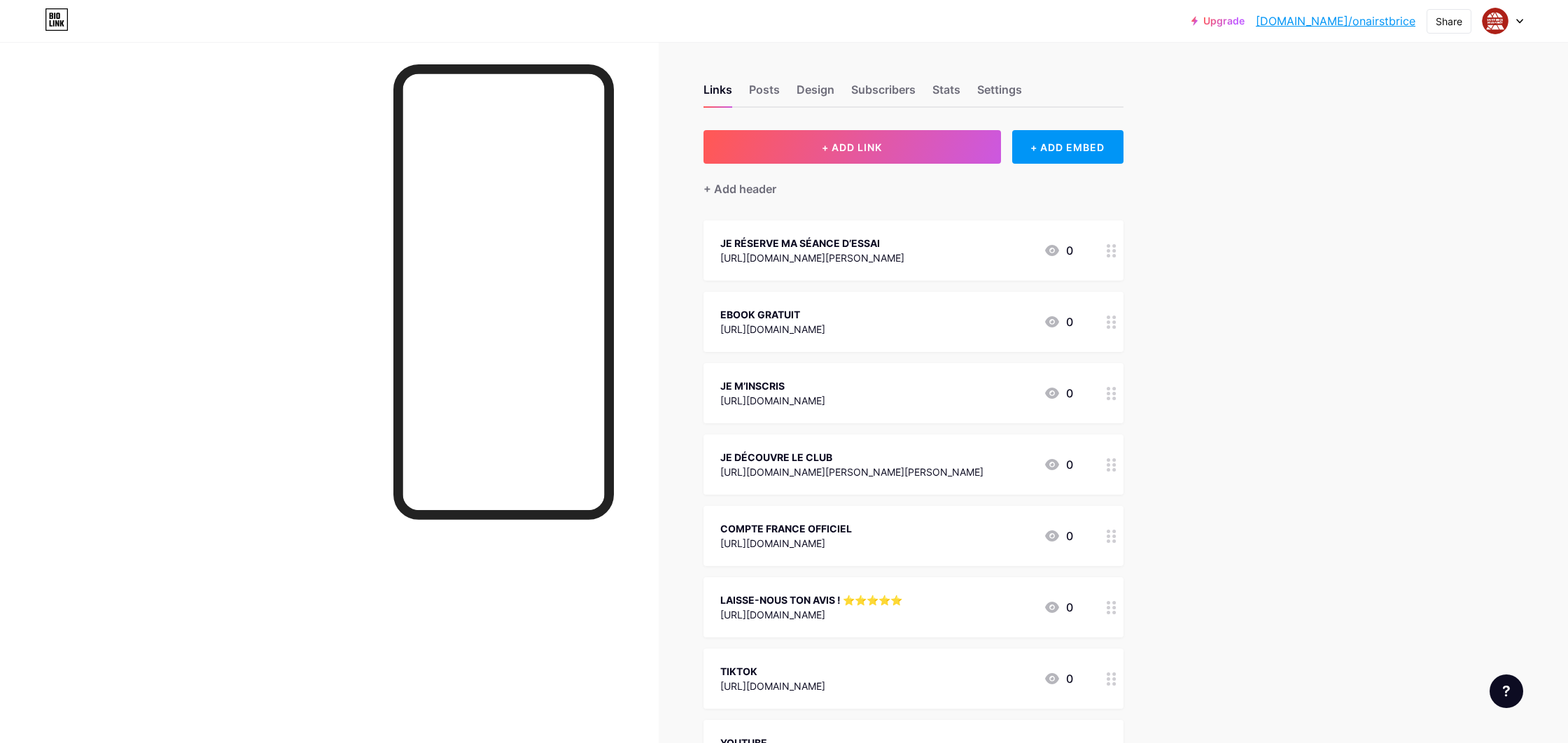
scroll to position [0, 0]
click at [1405, 21] on link "[DOMAIN_NAME]/onairstbrice" at bounding box center [1335, 21] width 159 height 17
drag, startPoint x: 1487, startPoint y: 25, endPoint x: 1489, endPoint y: 78, distance: 53.0
click at [1487, 25] on img at bounding box center [1495, 21] width 26 height 26
click at [1461, 185] on li "Logout" at bounding box center [1436, 196] width 173 height 38
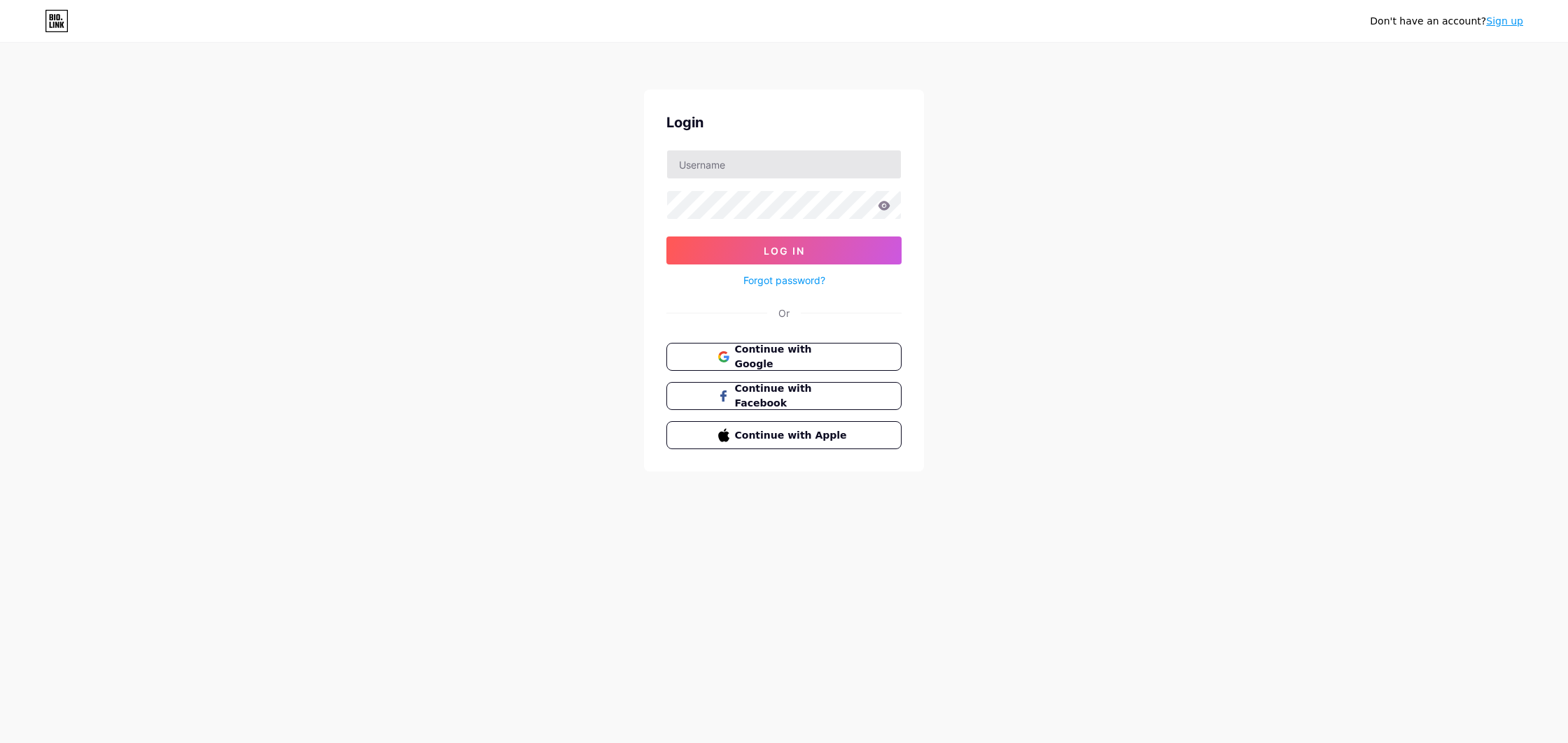
click at [744, 169] on input "text" at bounding box center [784, 164] width 234 height 28
type input "onairangers"
click at [948, 208] on div "Don't have an account? Sign up Login onairangers Log In Forgot password? Or Con…" at bounding box center [784, 258] width 1568 height 517
click at [784, 250] on button "Log In" at bounding box center [784, 251] width 235 height 28
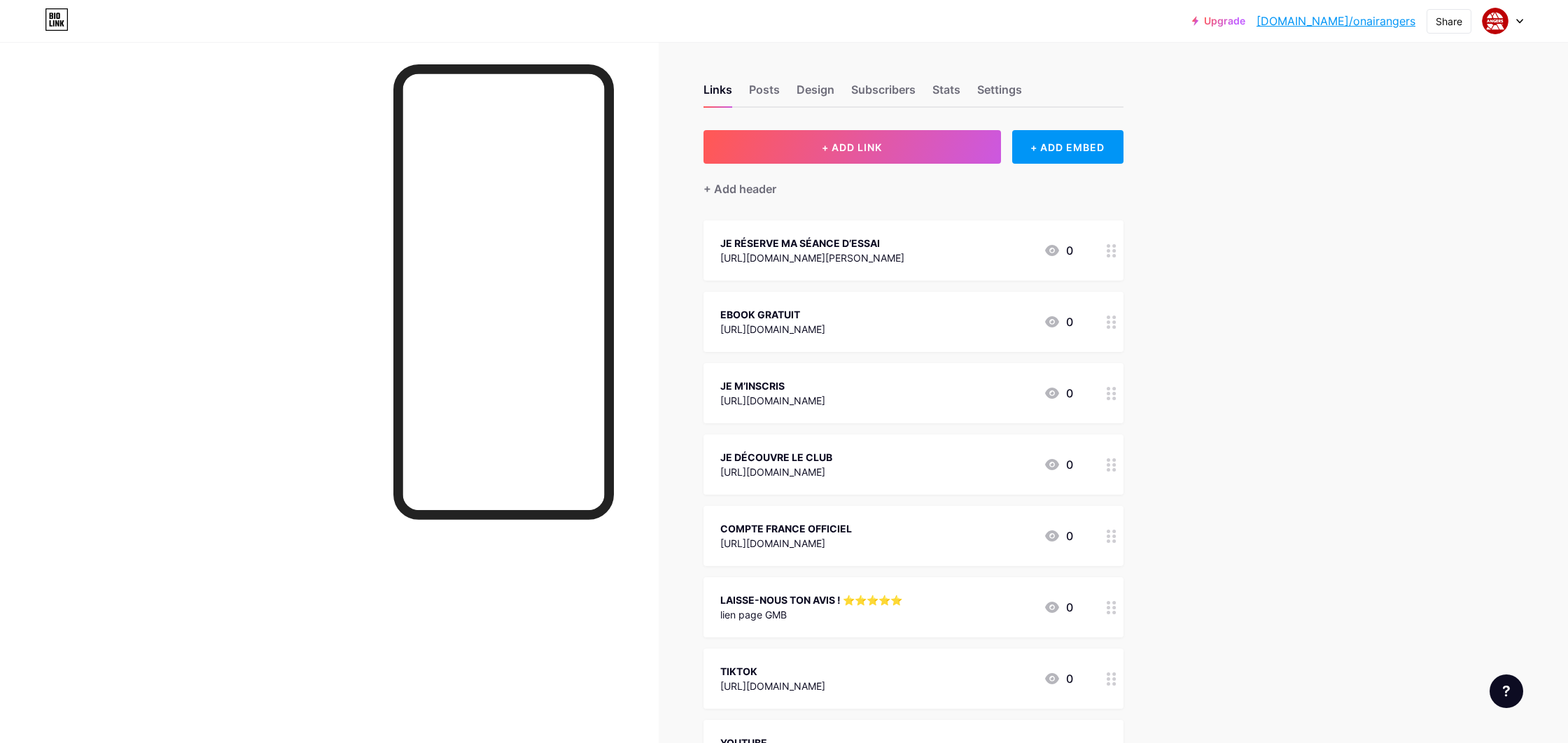
click at [1360, 13] on link "[DOMAIN_NAME]/onairangers" at bounding box center [1336, 21] width 159 height 17
